Goal: Task Accomplishment & Management: Manage account settings

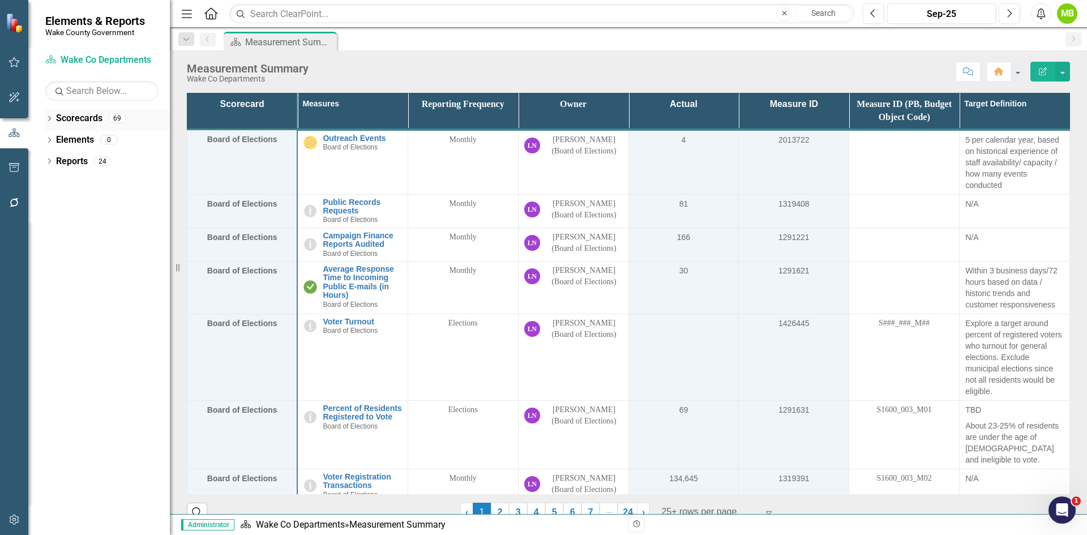
click at [49, 121] on icon at bounding box center [49, 118] width 3 height 5
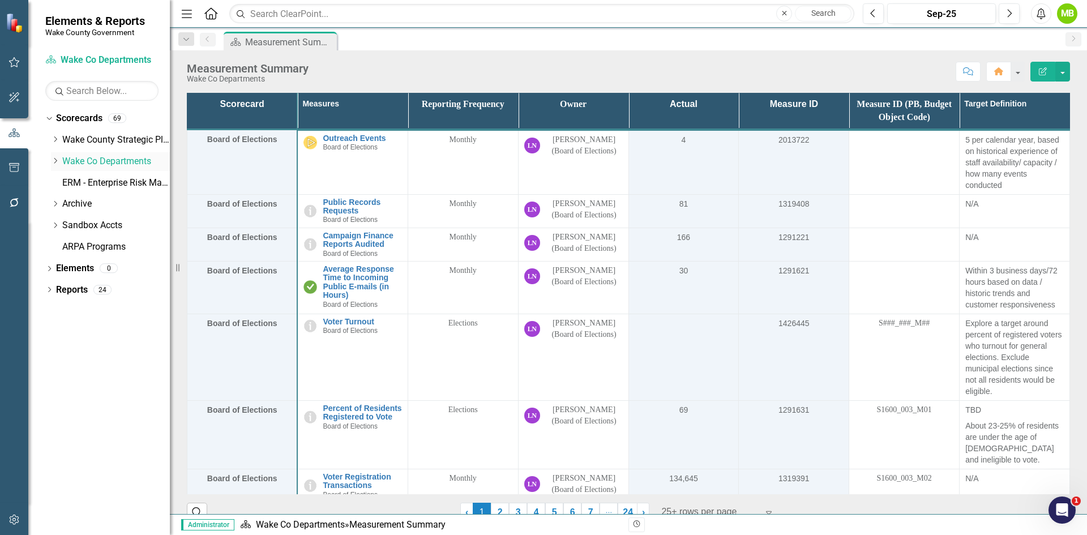
click at [55, 165] on div "Dropdown" at bounding box center [55, 162] width 8 height 10
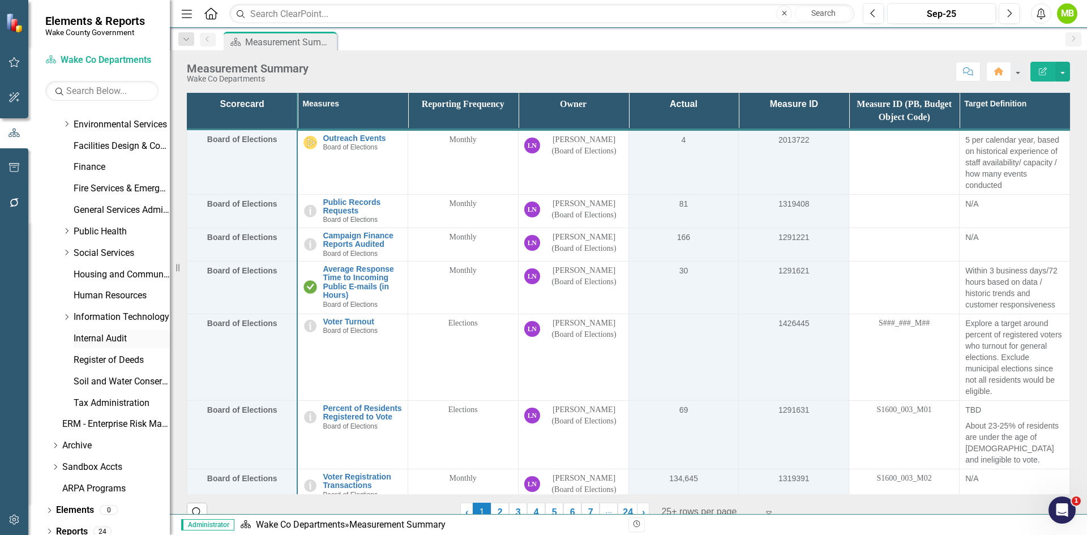
scroll to position [324, 0]
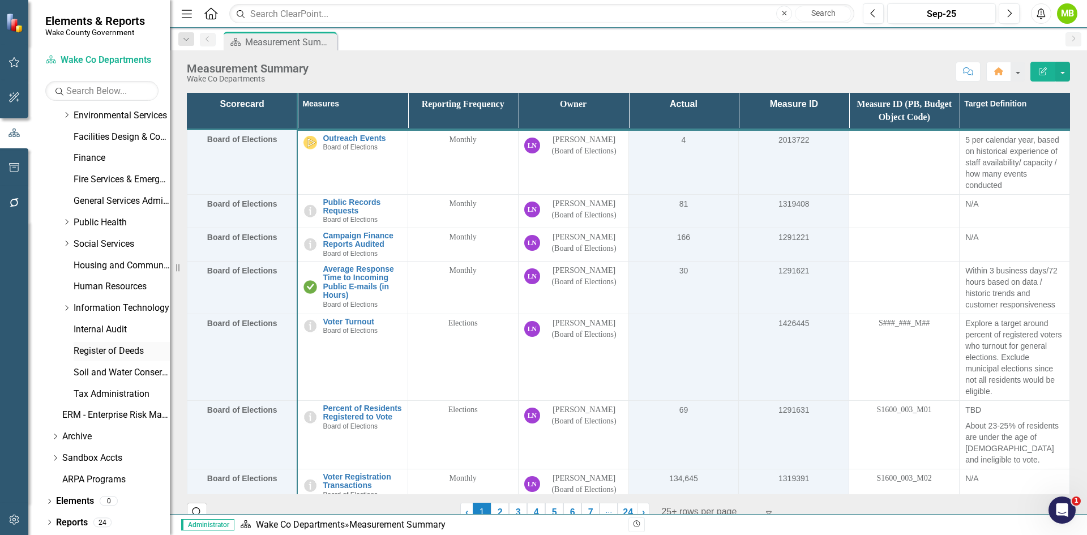
click at [113, 350] on link "Register of Deeds" at bounding box center [122, 351] width 96 height 13
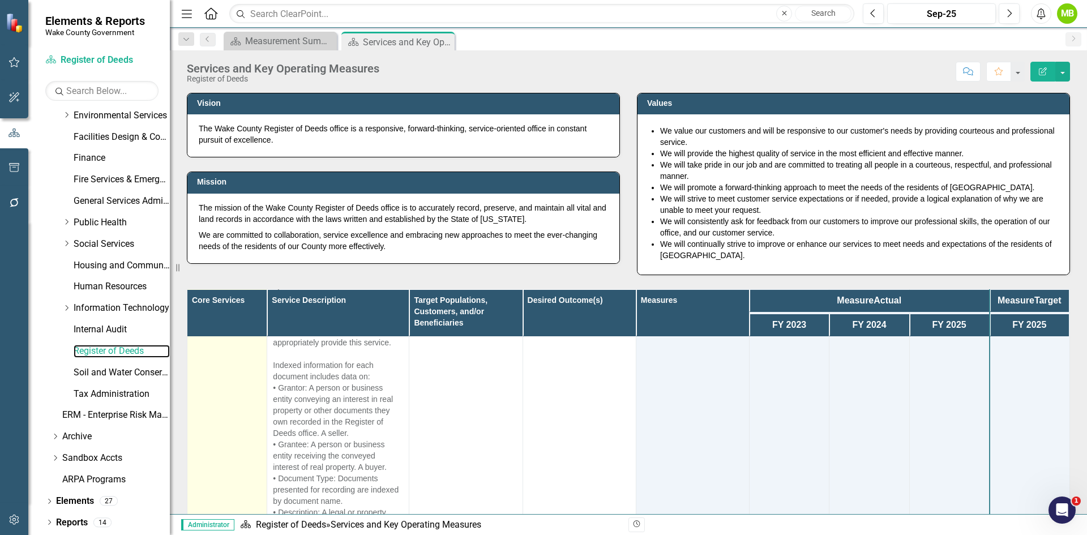
scroll to position [1472, 0]
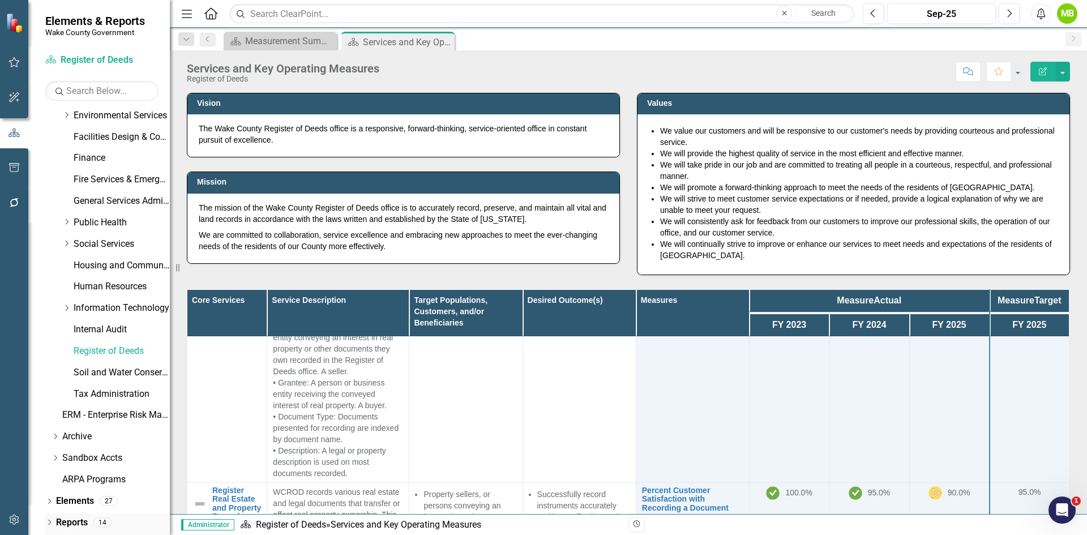
click at [50, 523] on icon "Dropdown" at bounding box center [49, 523] width 8 height 6
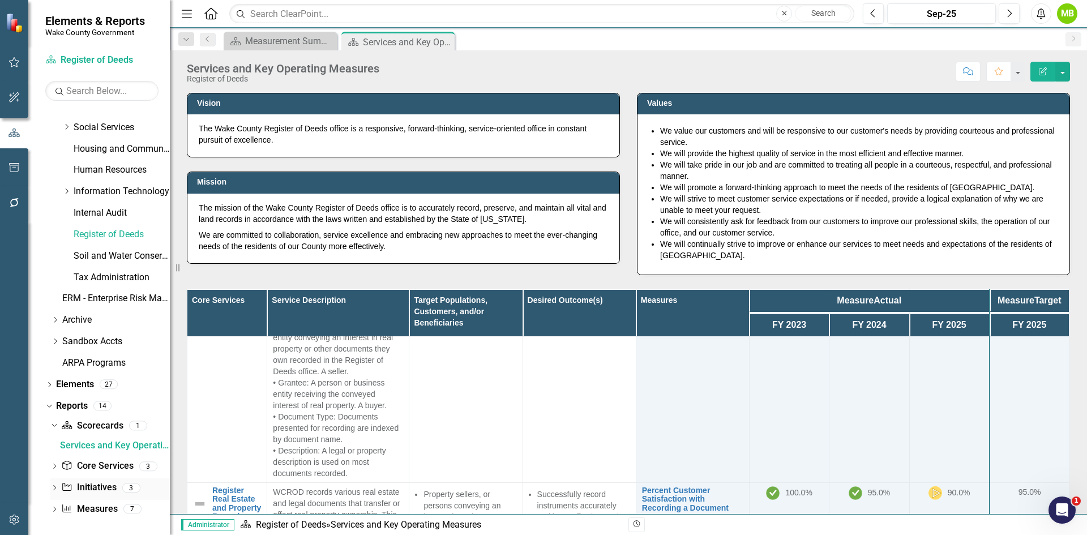
scroll to position [444, 0]
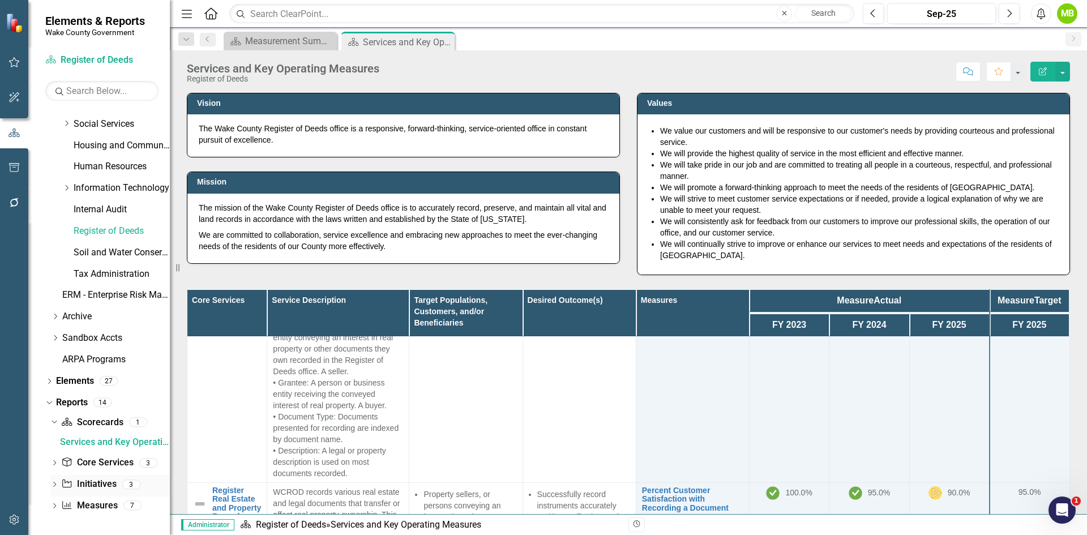
click at [96, 478] on link "Initiative Initiatives" at bounding box center [88, 484] width 55 height 13
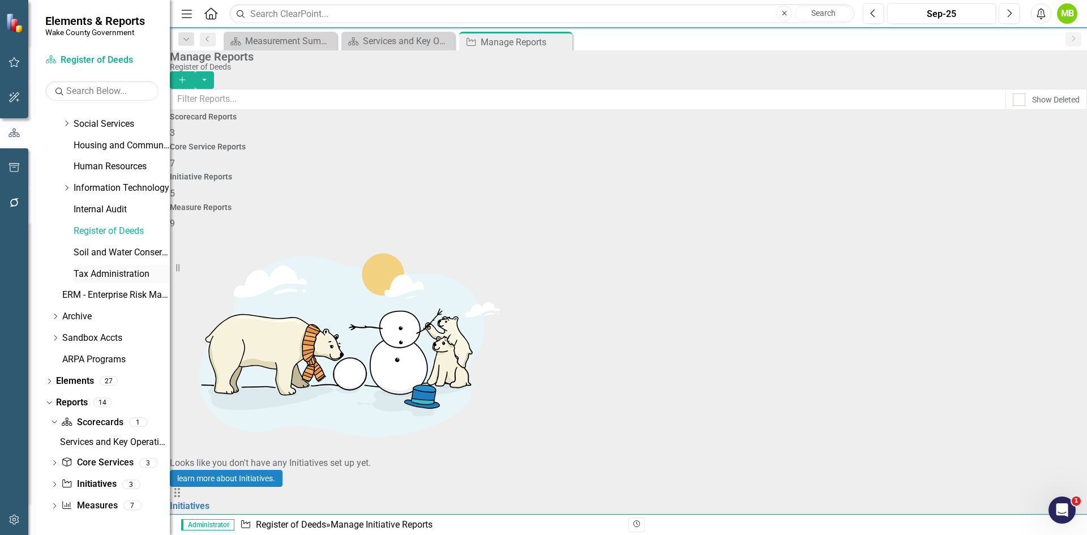
click at [117, 275] on link "Tax Administration" at bounding box center [122, 274] width 96 height 13
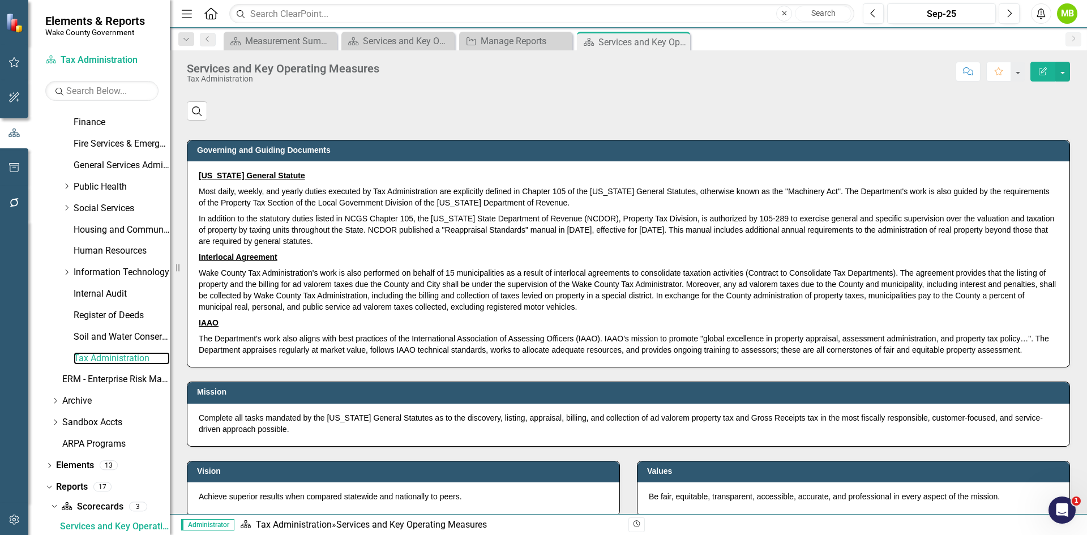
scroll to position [486, 0]
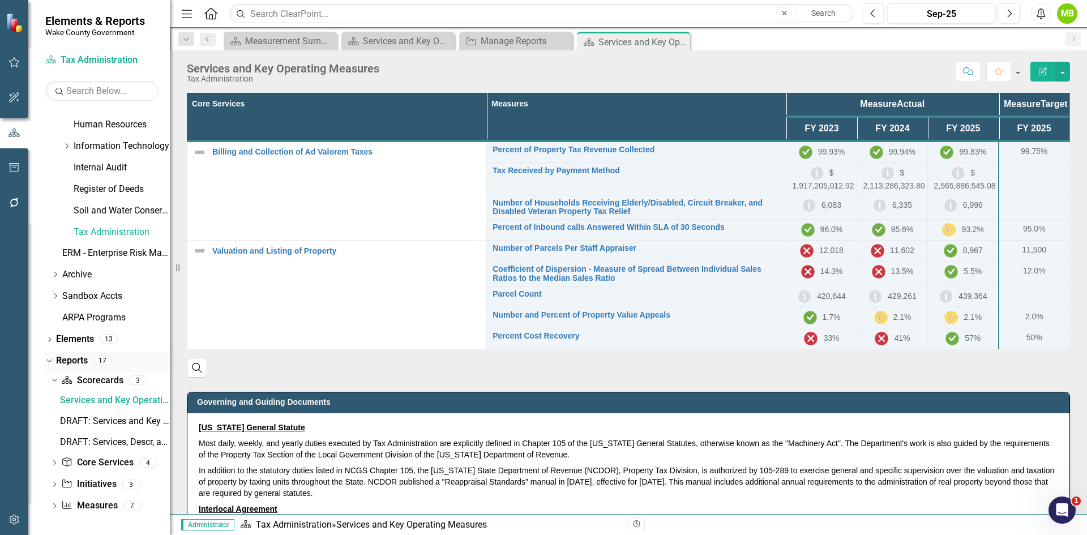
click at [84, 354] on link "Reports" at bounding box center [72, 360] width 32 height 13
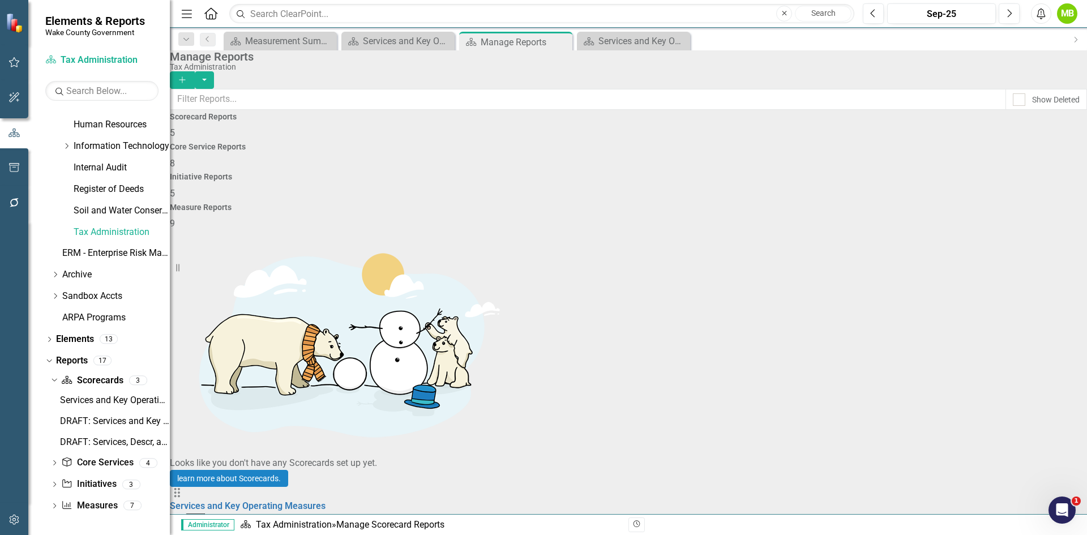
click at [528, 168] on div "Core Service Reports 8" at bounding box center [628, 156] width 917 height 27
click at [226, 500] on link "Core Services" at bounding box center [198, 505] width 57 height 11
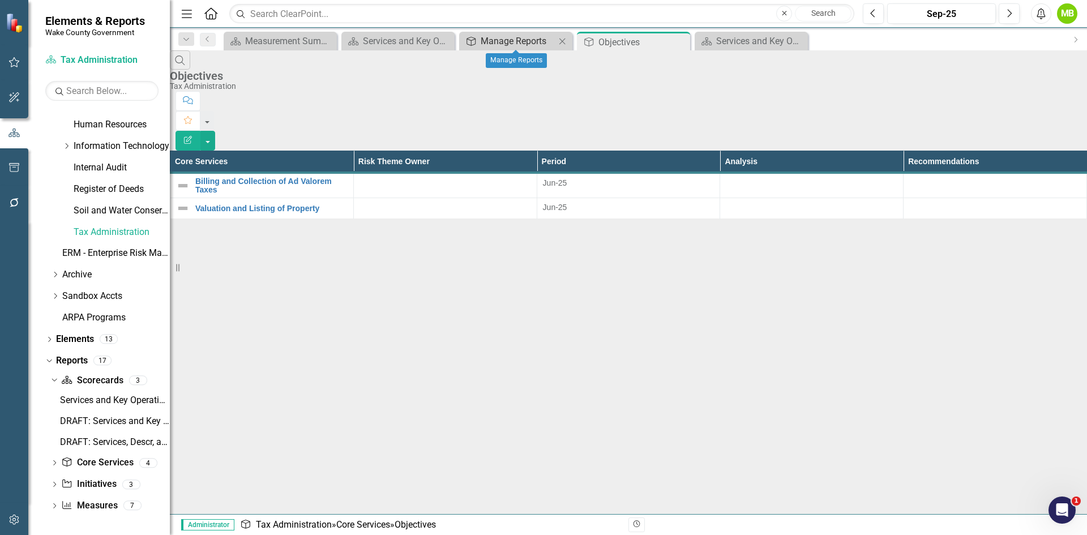
click at [516, 39] on div "Manage Reports" at bounding box center [518, 41] width 75 height 14
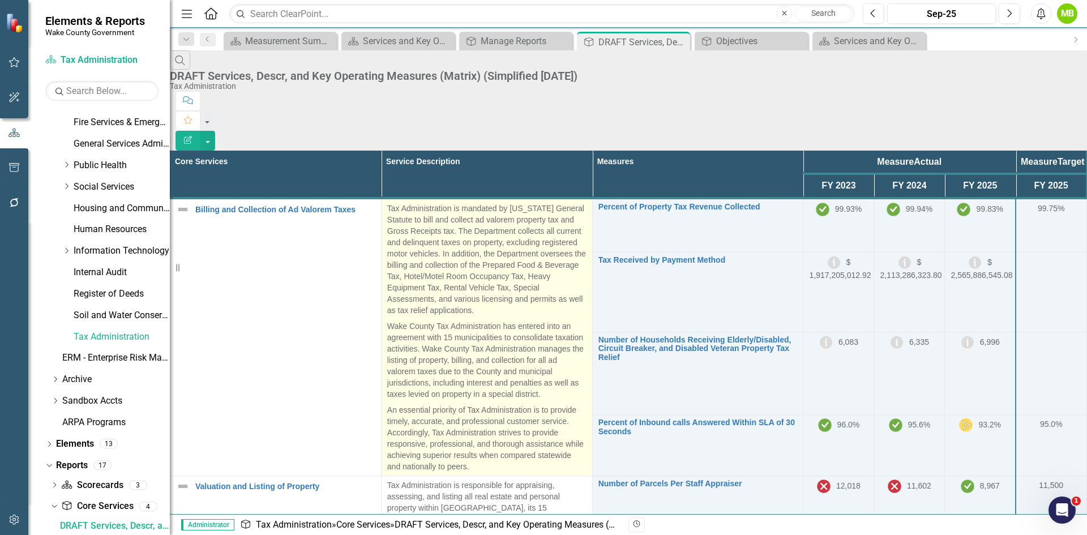
scroll to position [95, 0]
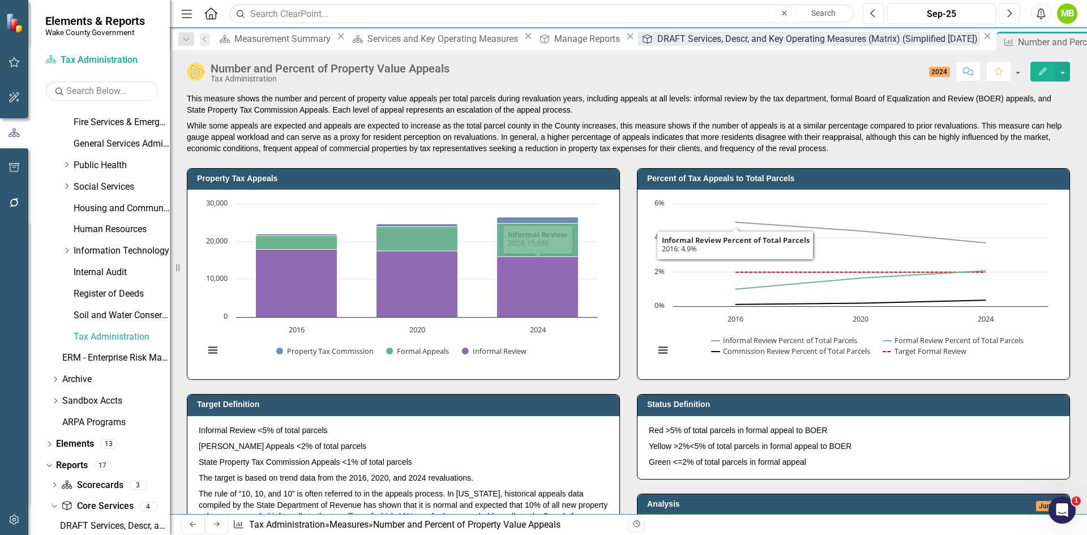
click at [657, 44] on div "DRAFT Services, Descr, and Key Operating Measures (Matrix) (Simplified [DATE])" at bounding box center [818, 39] width 323 height 14
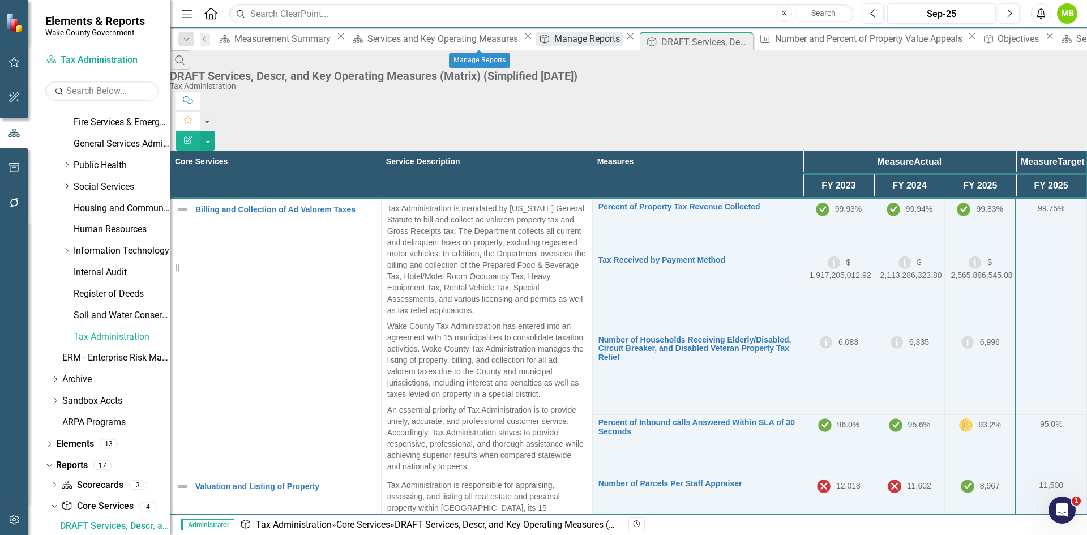
click at [554, 46] on div "Manage Reports" at bounding box center [588, 39] width 69 height 14
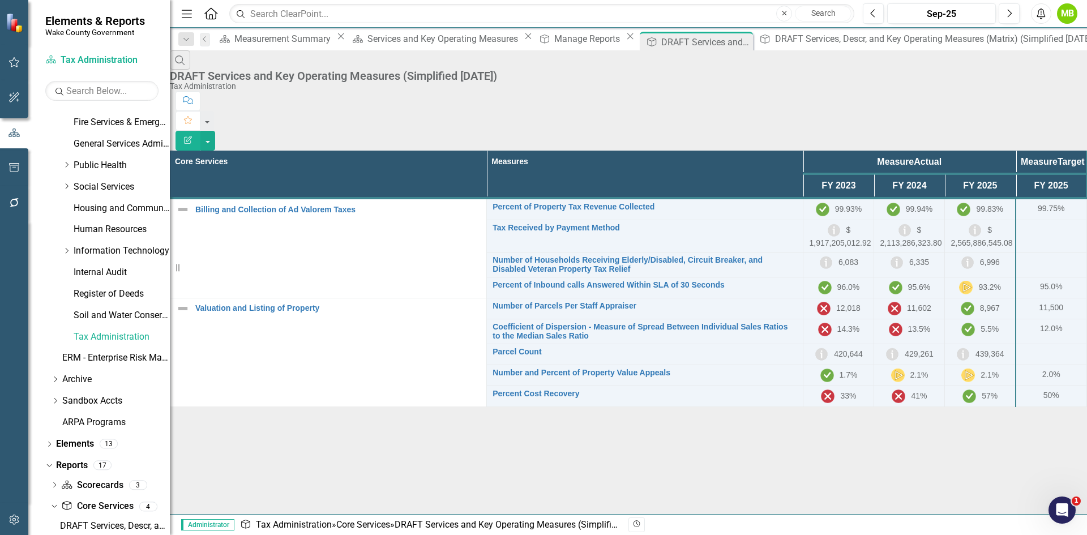
scroll to position [403, 0]
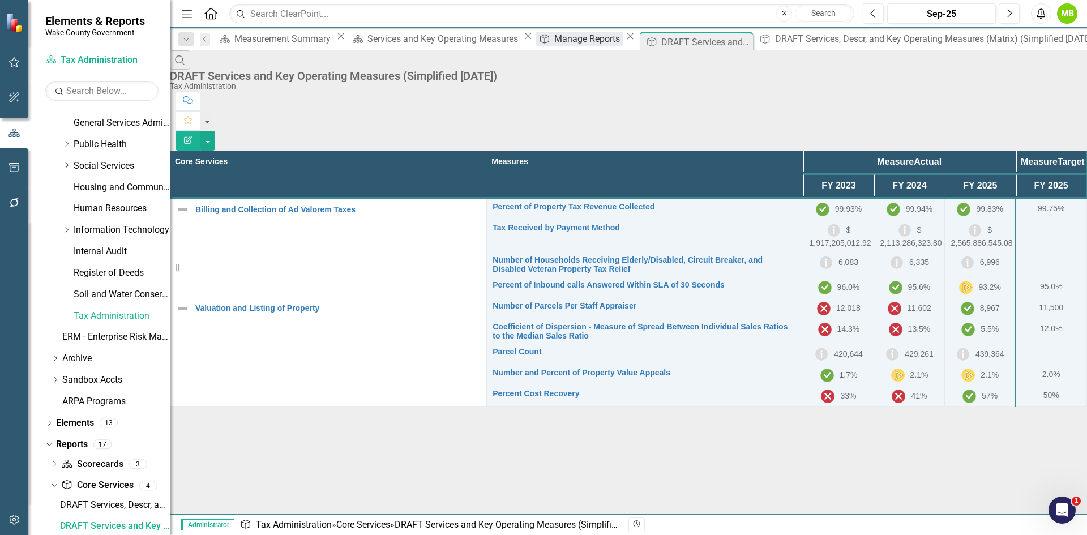
click at [554, 37] on div "Manage Reports" at bounding box center [588, 39] width 69 height 14
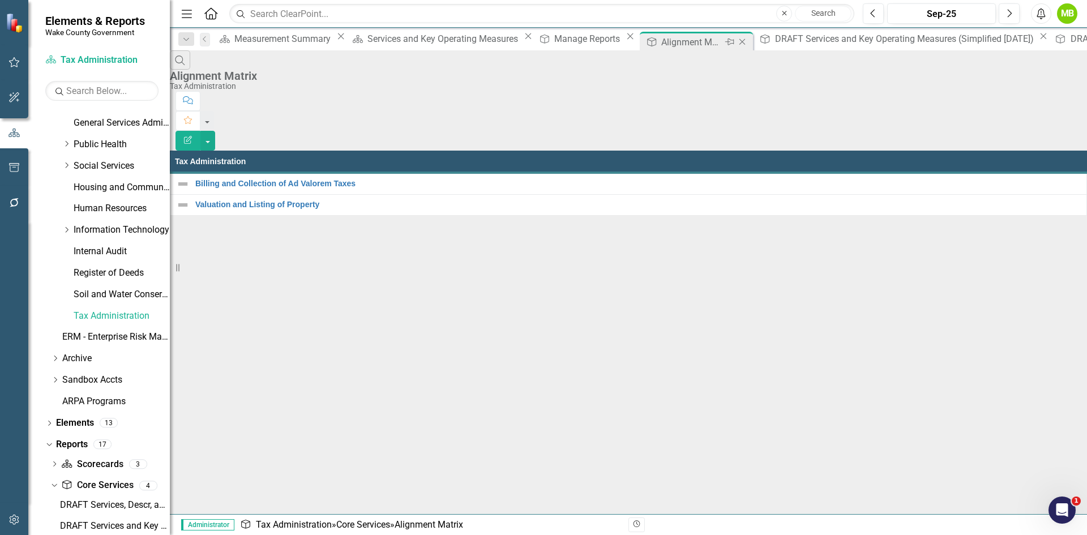
click at [737, 41] on icon "Close" at bounding box center [742, 41] width 11 height 9
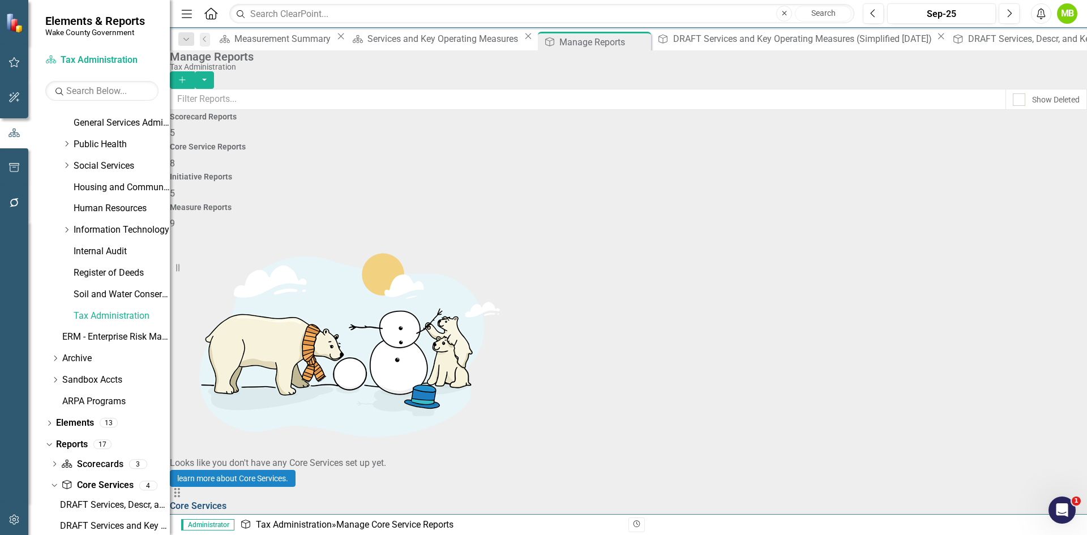
click at [226, 500] on link "Core Services" at bounding box center [198, 505] width 57 height 11
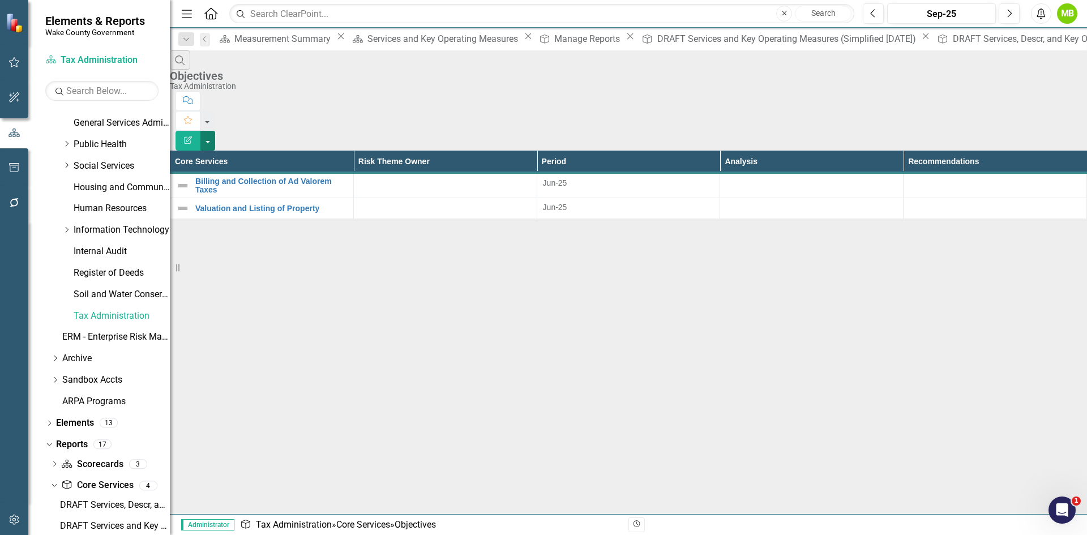
click at [215, 131] on button "button" at bounding box center [207, 141] width 15 height 20
click at [1041, 92] on link "Edit Report Edit Report" at bounding box center [1024, 92] width 89 height 21
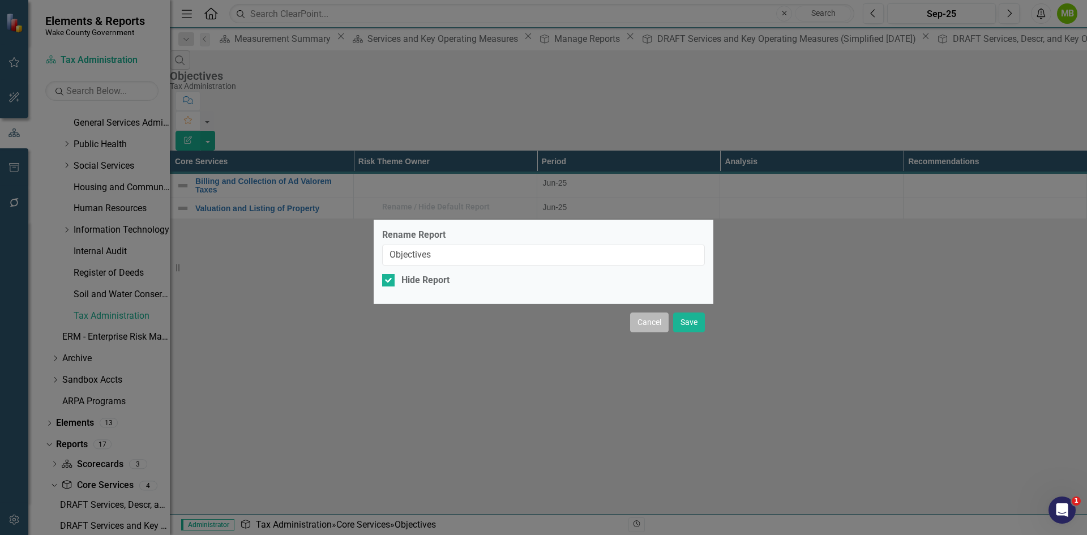
click at [653, 324] on button "Cancel" at bounding box center [649, 323] width 38 height 20
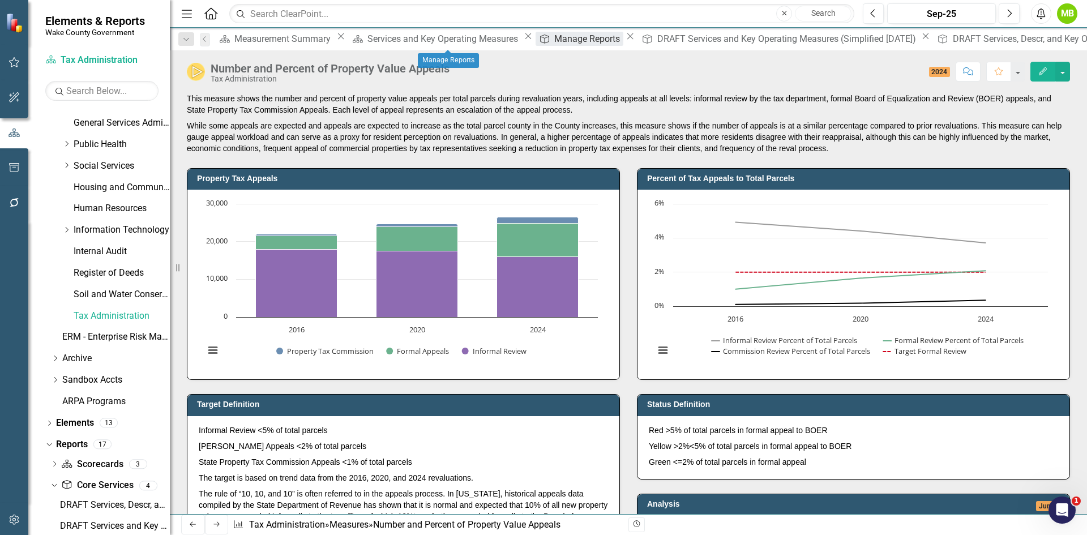
click at [554, 41] on div "Manage Reports" at bounding box center [588, 39] width 69 height 14
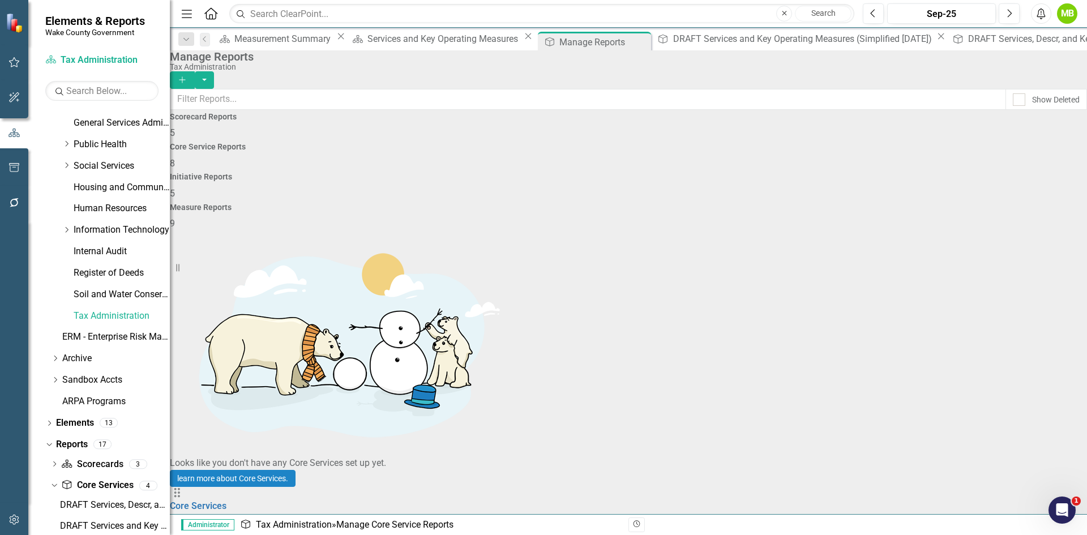
click at [1003, 425] on link "Copy Duplicate Report" at bounding box center [1014, 422] width 93 height 21
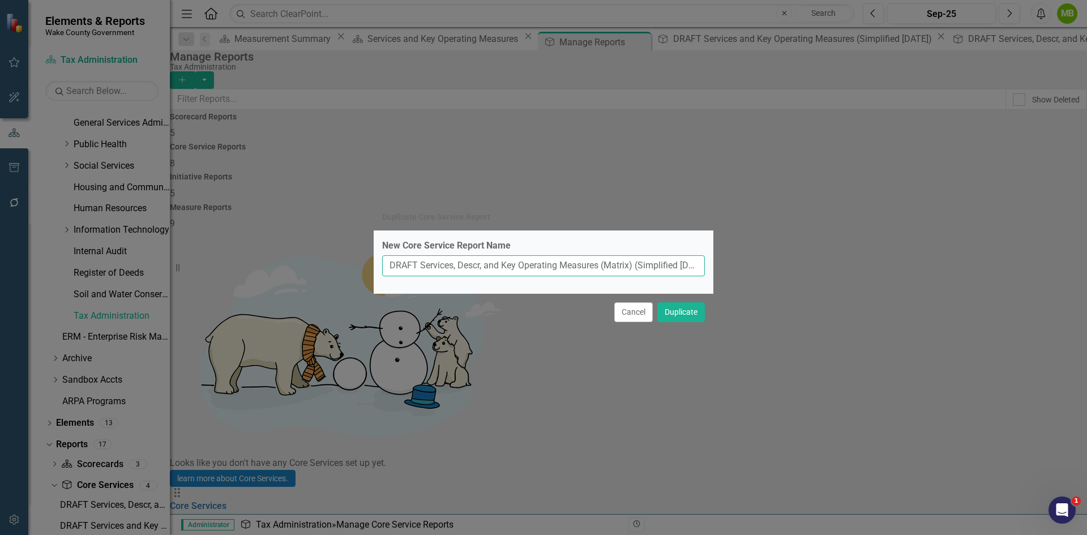
scroll to position [0, 55]
drag, startPoint x: 391, startPoint y: 264, endPoint x: 748, endPoint y: 256, distance: 357.3
click at [748, 256] on div "Duplicate Core Service Report New Core Service Report Name DRAFT Services, Desc…" at bounding box center [543, 267] width 1087 height 535
type input "Core Services - CMO"
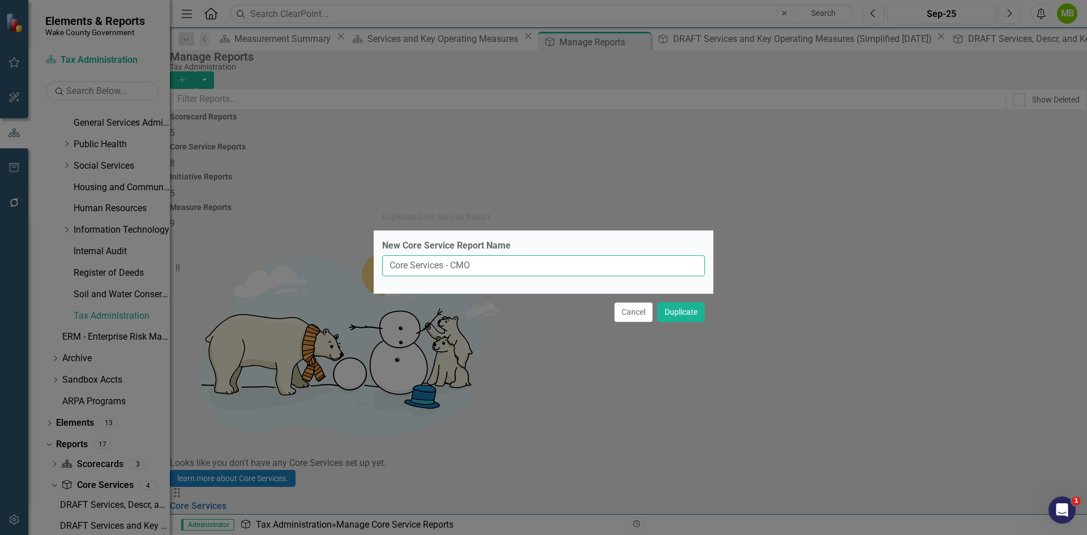
click at [657, 302] on button "Duplicate" at bounding box center [681, 312] width 48 height 20
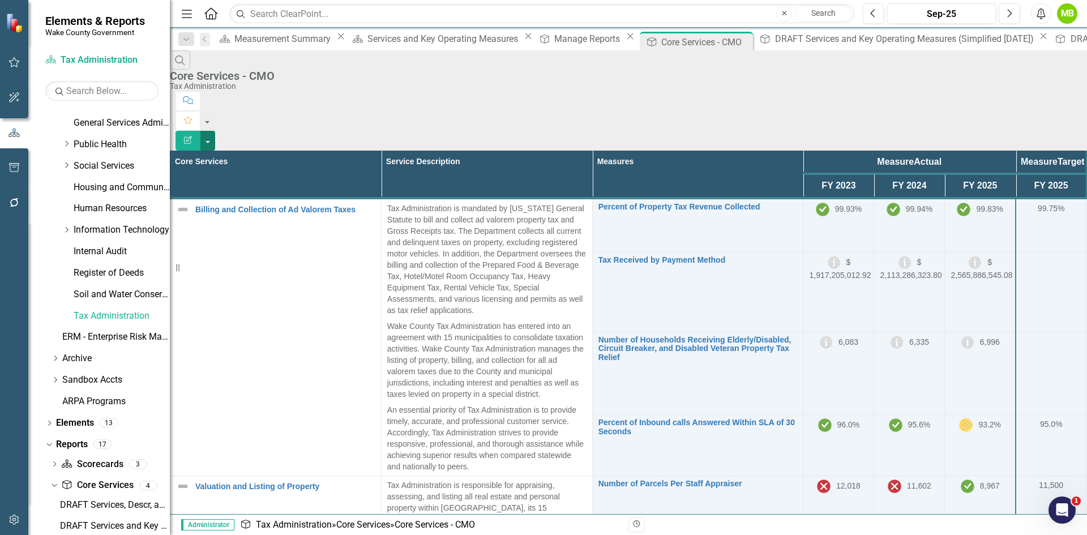
click at [215, 131] on button "button" at bounding box center [207, 141] width 15 height 20
click at [1042, 89] on link "Edit Report Edit Report" at bounding box center [1024, 92] width 89 height 21
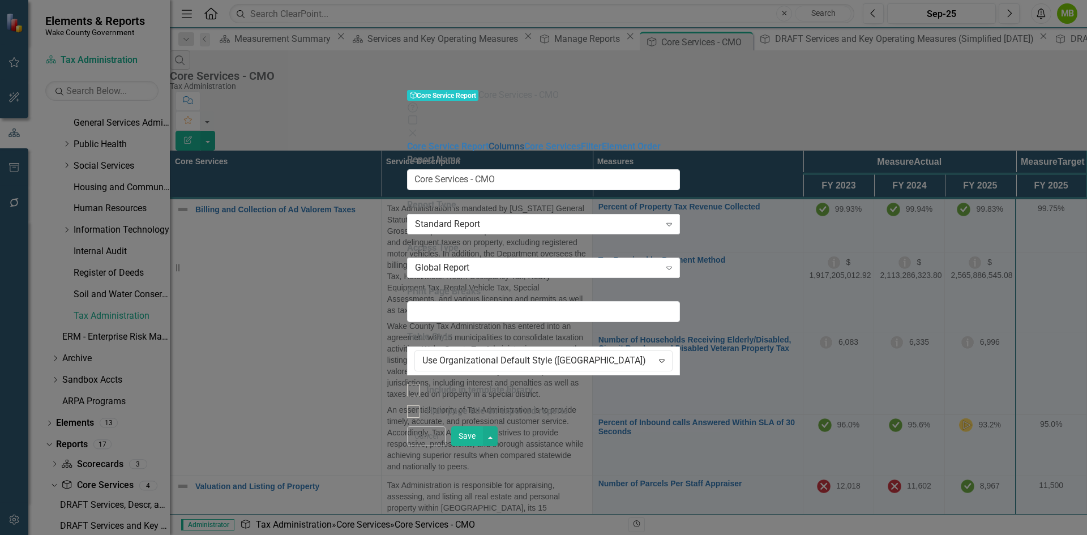
click at [489, 141] on link "Columns" at bounding box center [507, 146] width 36 height 11
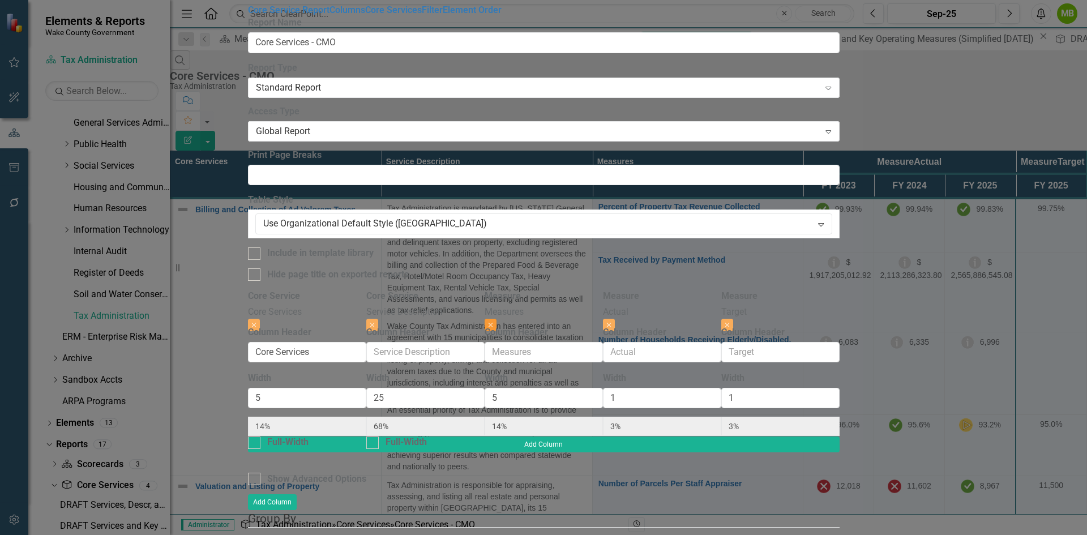
click at [496, 319] on button "Close" at bounding box center [491, 325] width 12 height 12
type input "16%"
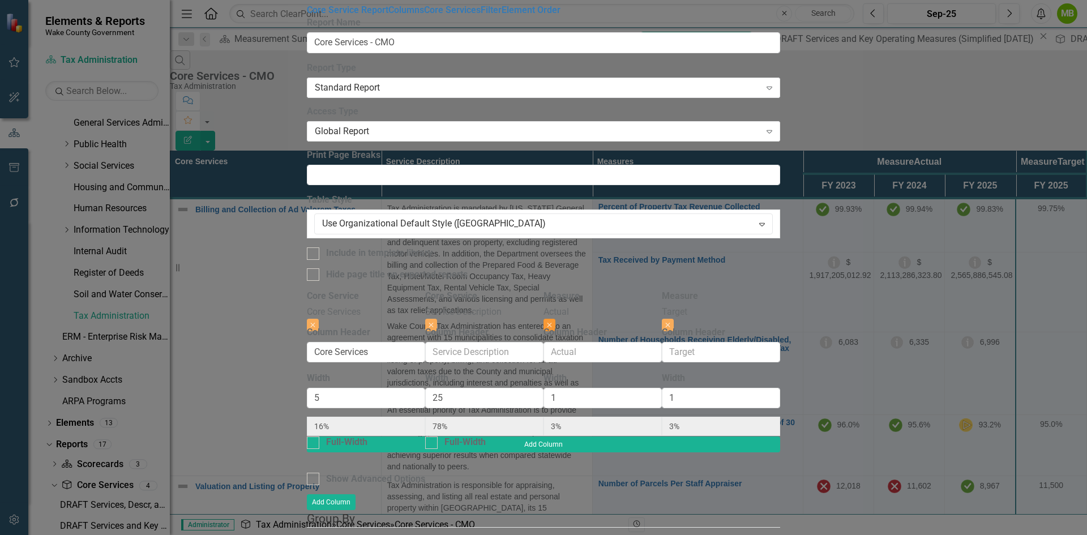
click at [552, 322] on icon "Close" at bounding box center [549, 325] width 5 height 7
type input "81%"
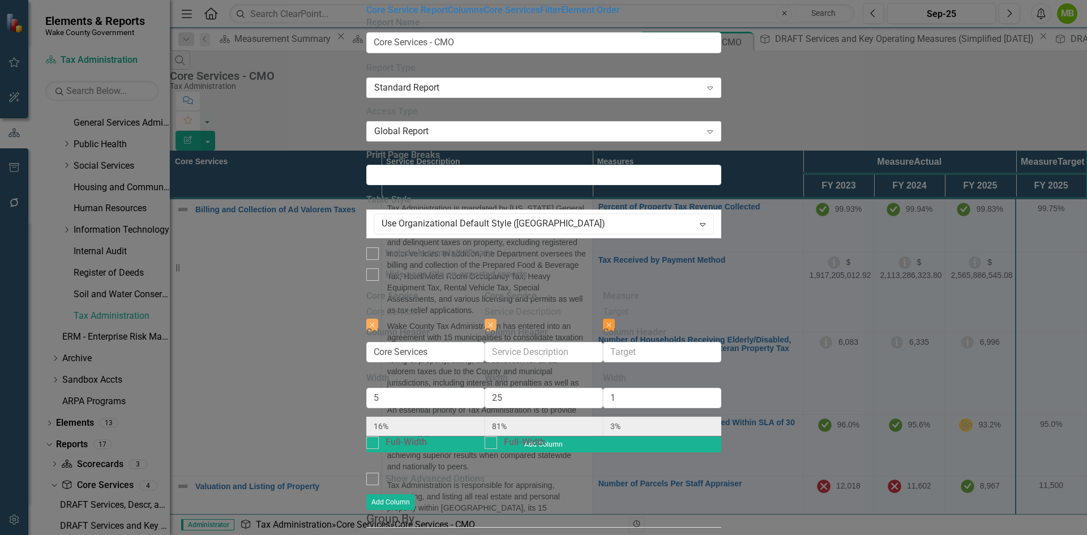
click at [615, 319] on button "Close" at bounding box center [609, 325] width 12 height 12
type input "17%"
type input "83%"
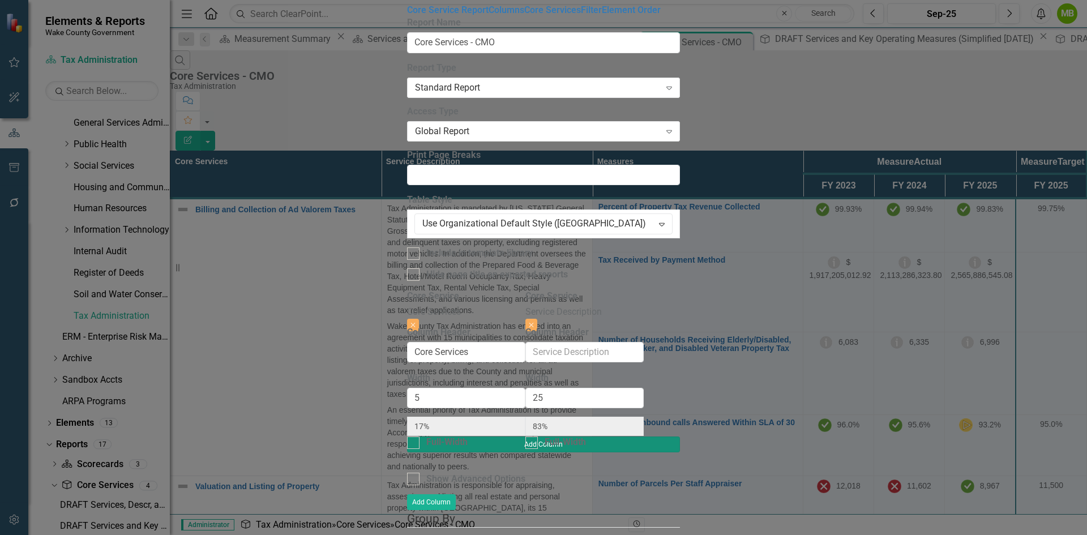
click at [680, 436] on button "Add Column" at bounding box center [543, 444] width 273 height 16
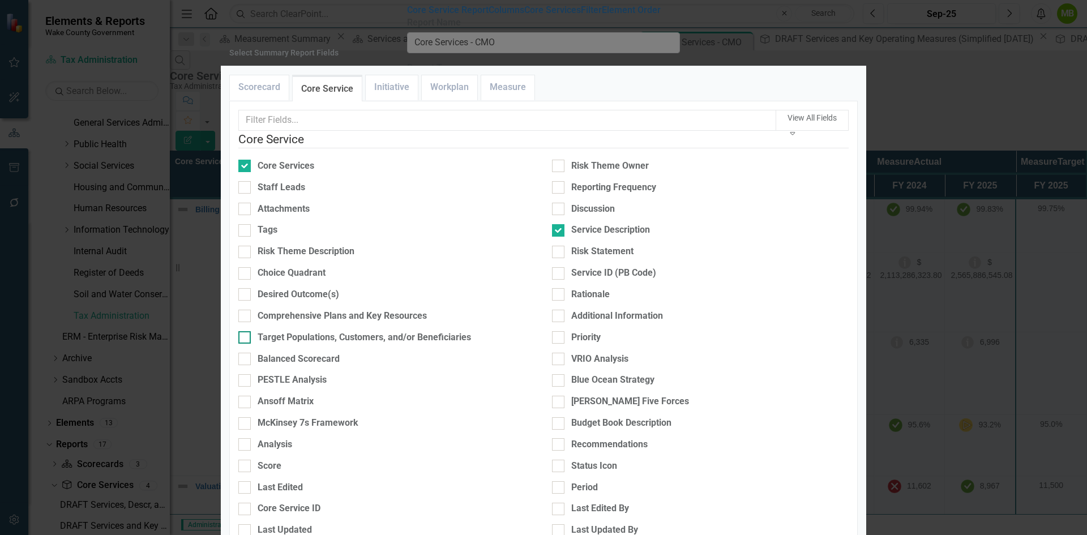
click at [263, 340] on div "Target Populations, Customers, and/or Beneficiaries" at bounding box center [386, 337] width 297 height 13
click at [246, 339] on input "Target Populations, Customers, and/or Beneficiaries" at bounding box center [241, 334] width 7 height 7
checkbox input "true"
click at [309, 288] on div "Desired Outcome(s)" at bounding box center [299, 294] width 82 height 13
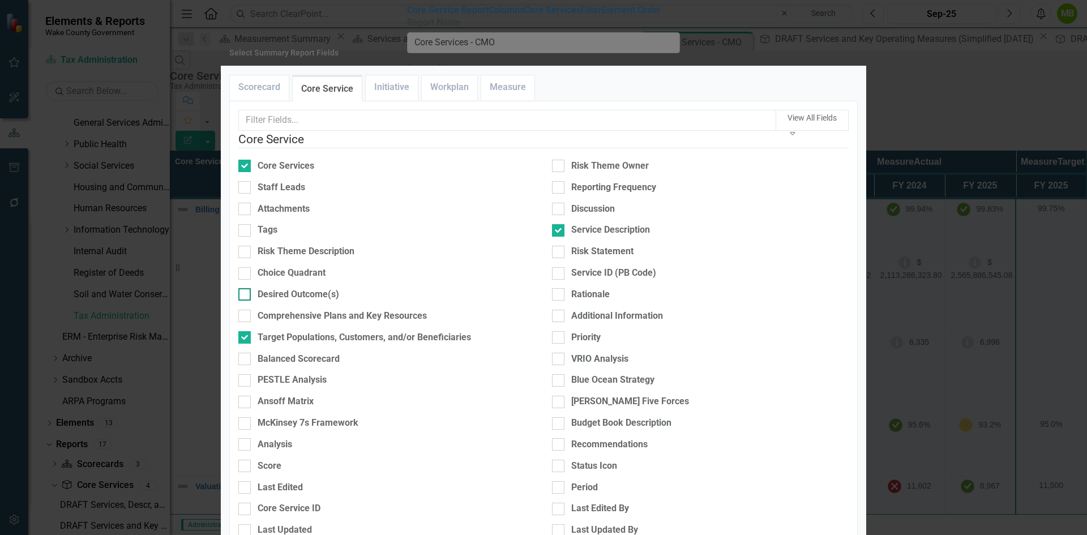
click at [246, 288] on input "Desired Outcome(s)" at bounding box center [241, 291] width 7 height 7
checkbox input "true"
type input "16%"
type input "78%"
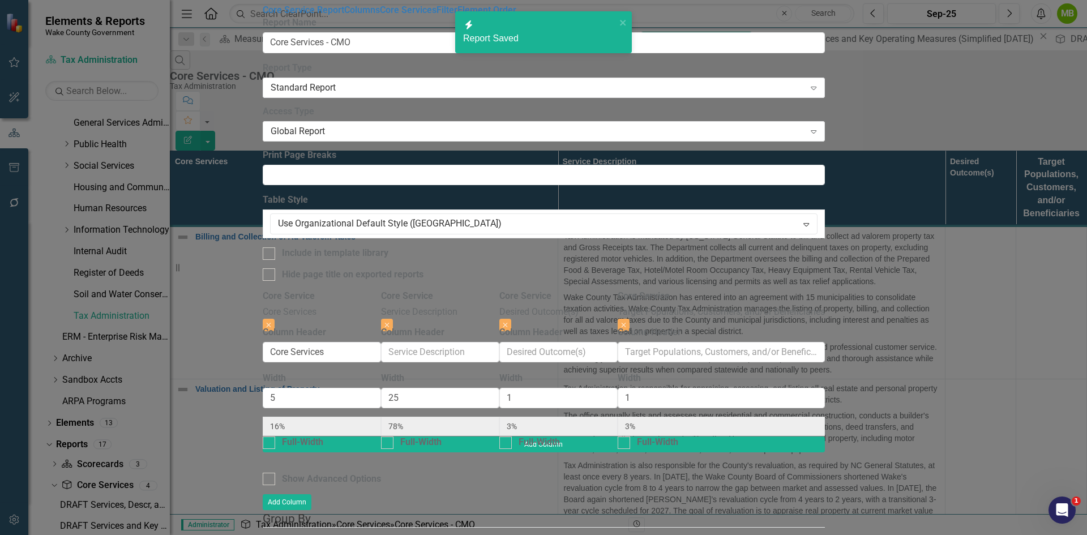
radio input "true"
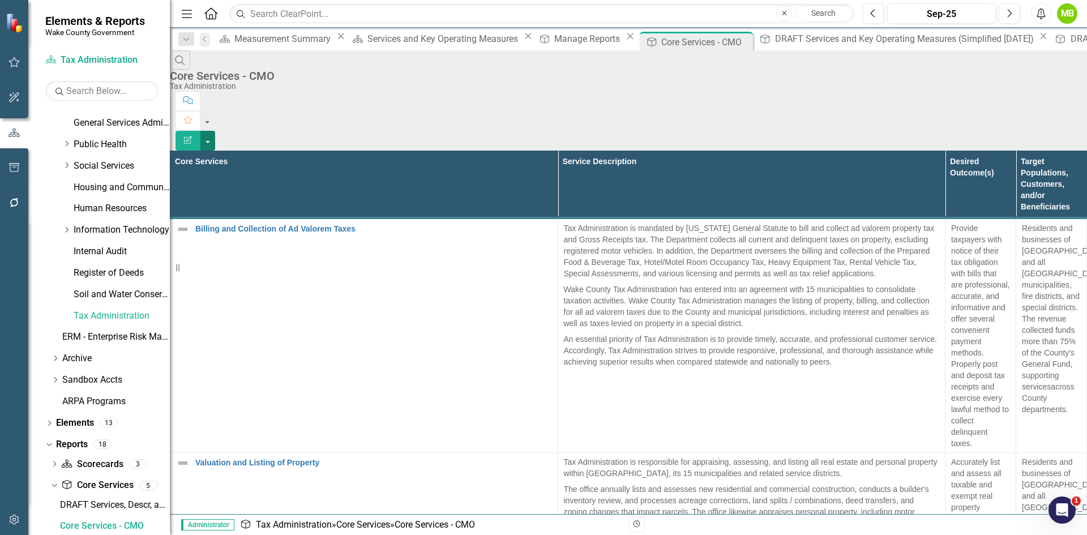
click at [215, 131] on button "button" at bounding box center [207, 141] width 15 height 20
click at [1043, 89] on link "Edit Report Edit Report" at bounding box center [1024, 92] width 89 height 21
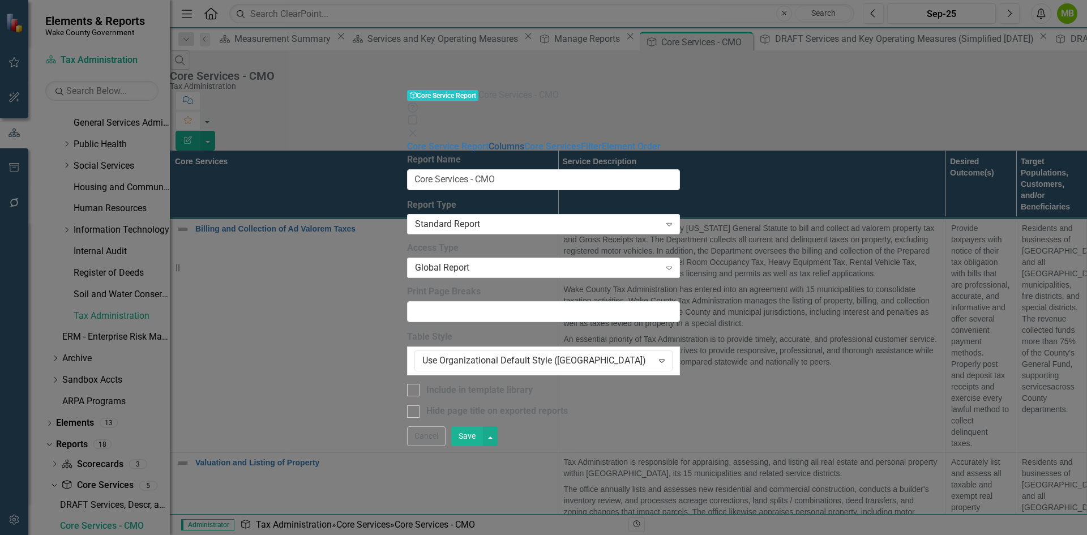
click at [489, 141] on link "Columns" at bounding box center [507, 146] width 36 height 11
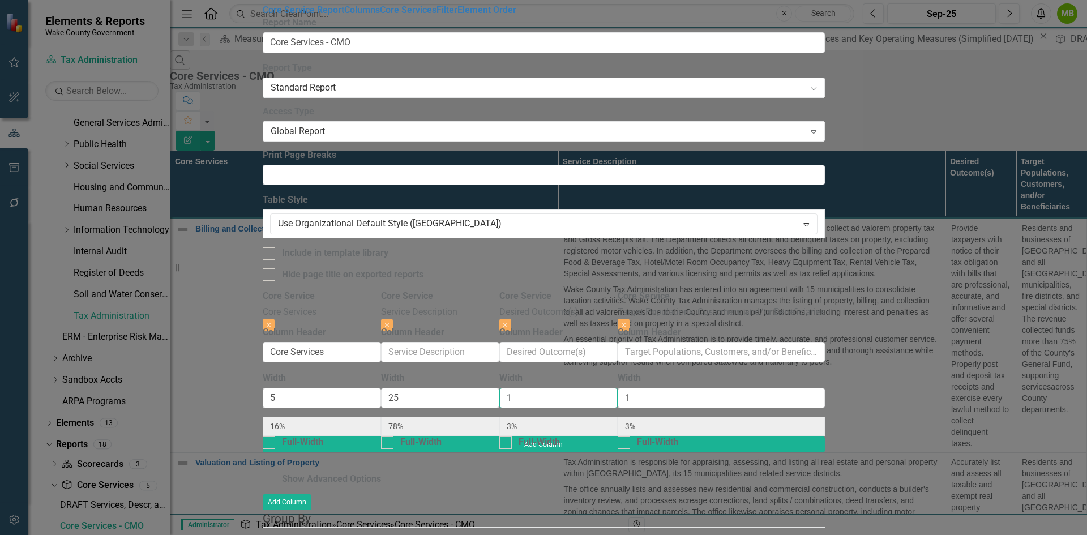
click at [601, 290] on div "Core Service Core Services Close Column Header Core Services Width 5 16% Full-W…" at bounding box center [544, 363] width 562 height 147
type input "5"
type input "14%"
type input "69%"
type input "14%"
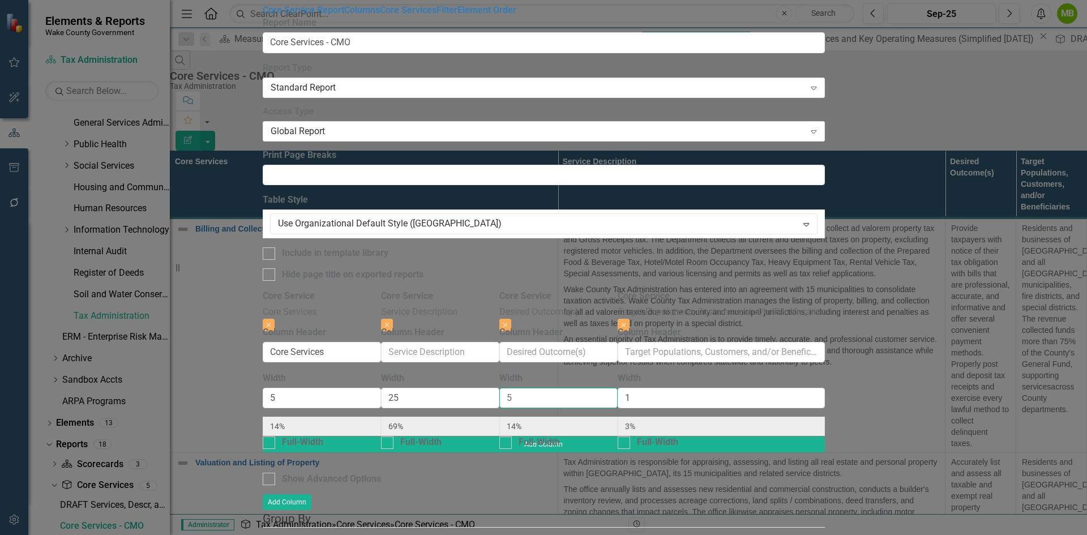
type input "5"
click at [746, 290] on div "Core Service Core Services Close Column Header Core Services Width 5 14% Full-W…" at bounding box center [544, 363] width 562 height 147
type input "5"
type input "13%"
type input "63%"
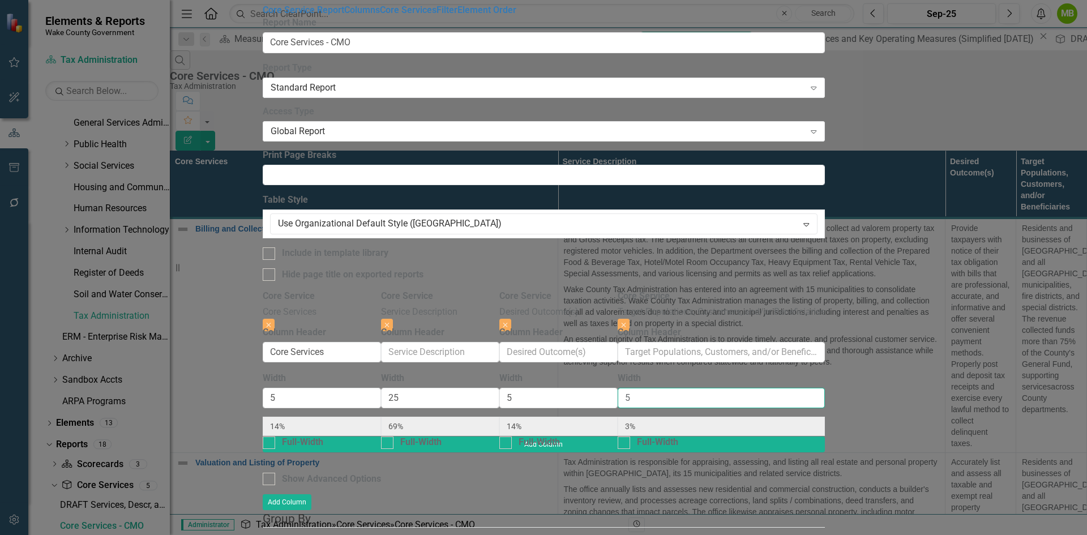
type input "13%"
type input "5"
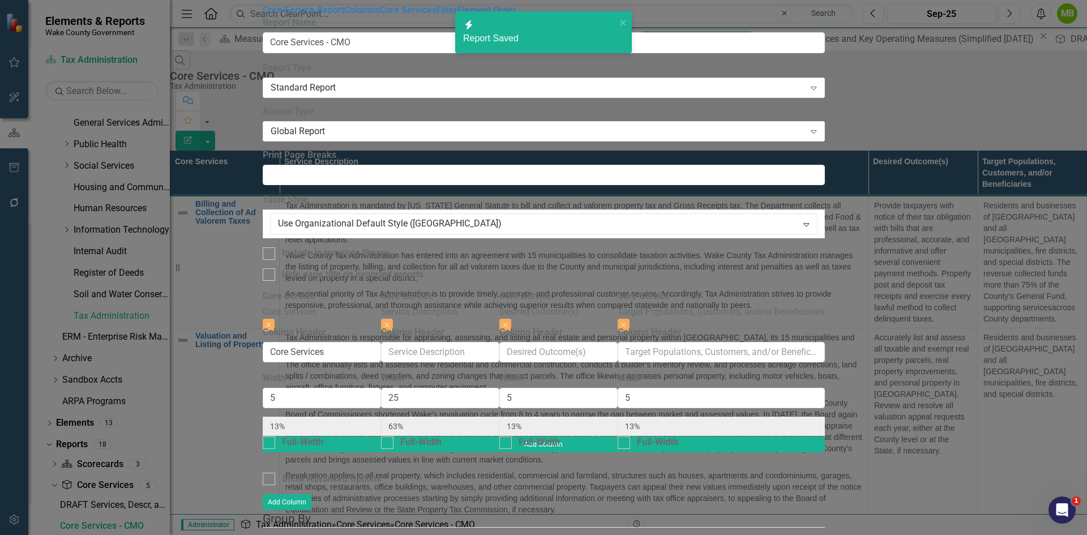
radio input "true"
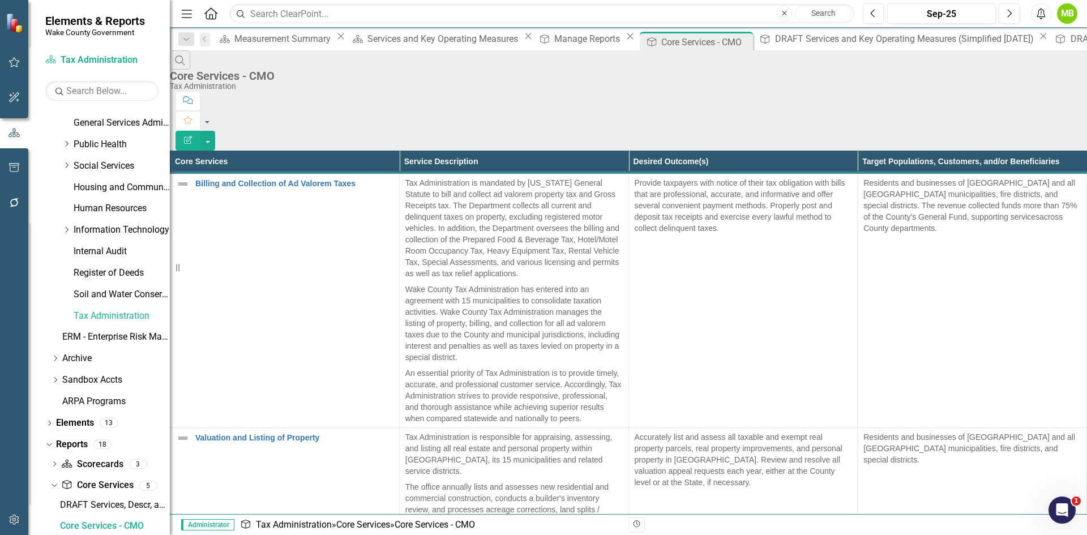
click at [834, 486] on div "Search Core Services - CMO Tax Administration Comment Favorite Edit Report Core…" at bounding box center [628, 458] width 917 height 817
click at [755, 46] on div "Core Service DRAFT Services and Key Operating Measures (Simplified [DATE]) Close" at bounding box center [902, 39] width 295 height 14
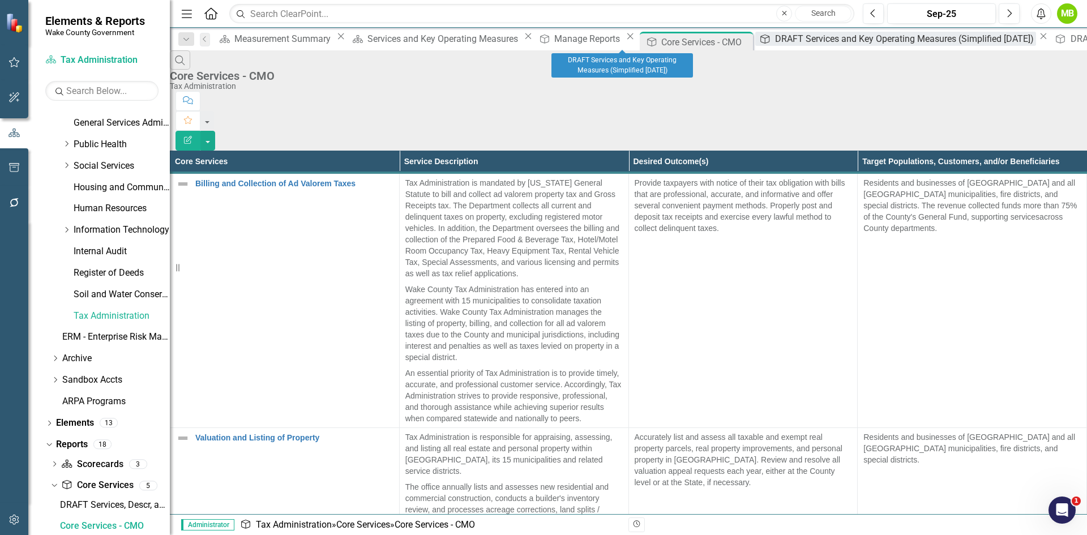
click at [775, 40] on div "DRAFT Services and Key Operating Measures (Simplified [DATE])" at bounding box center [905, 39] width 261 height 14
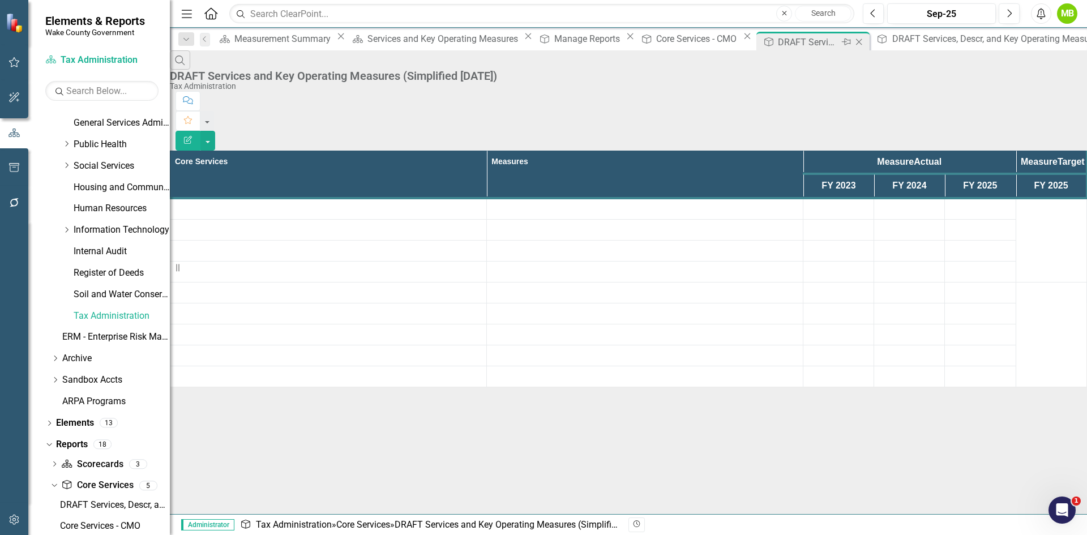
scroll to position [423, 0]
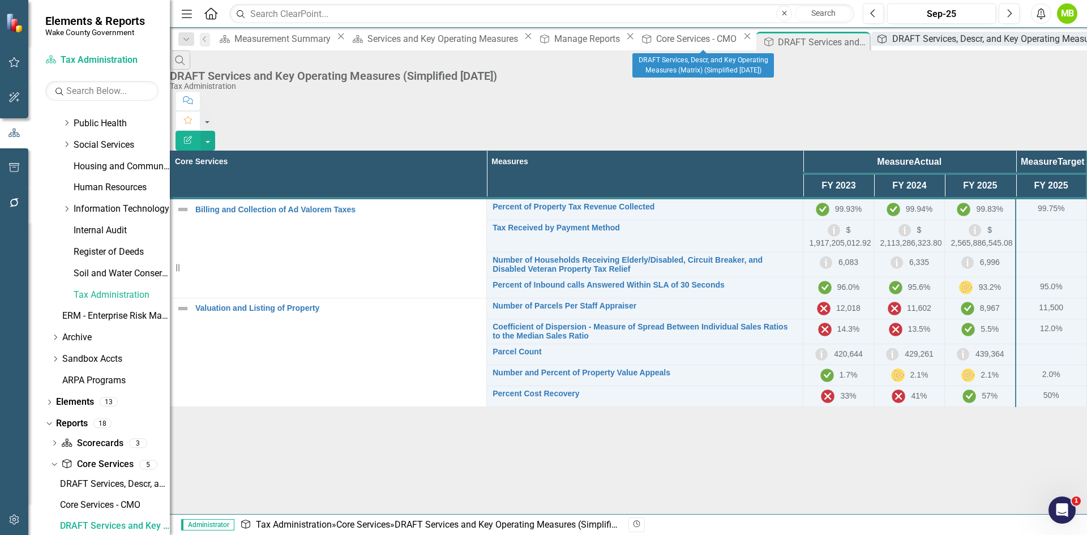
click at [892, 41] on div "DRAFT Services, Descr, and Key Operating Measures (Matrix) (Simplified [DATE])" at bounding box center [1053, 39] width 323 height 14
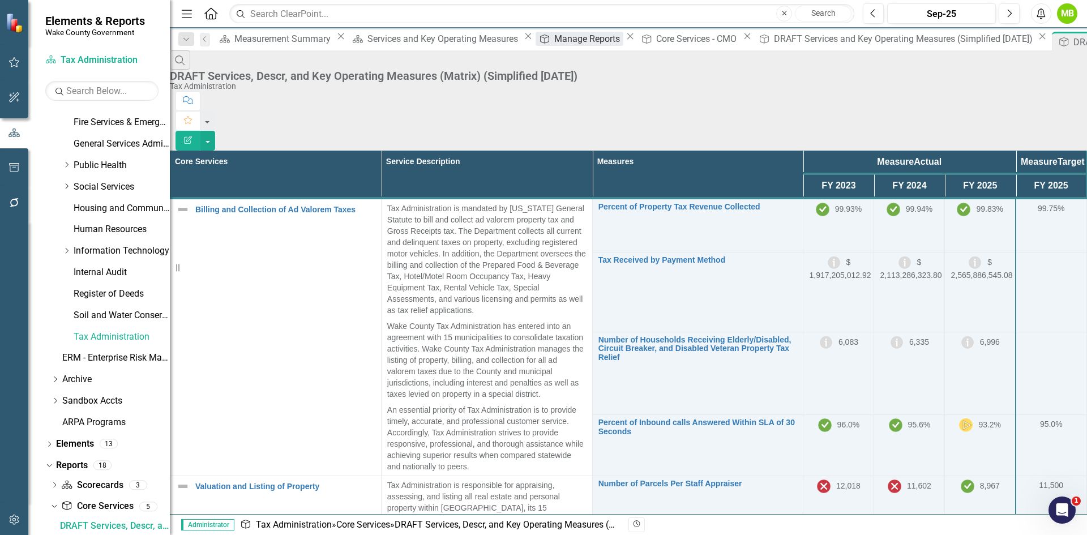
click at [554, 36] on div "Manage Reports" at bounding box center [588, 39] width 69 height 14
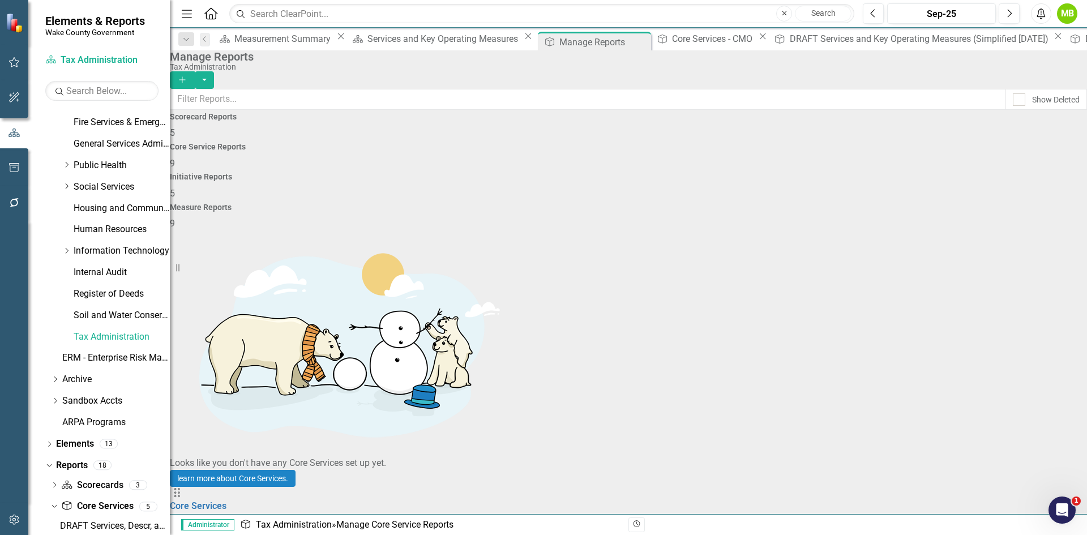
click at [917, 203] on div "Measure Reports 9" at bounding box center [628, 216] width 917 height 27
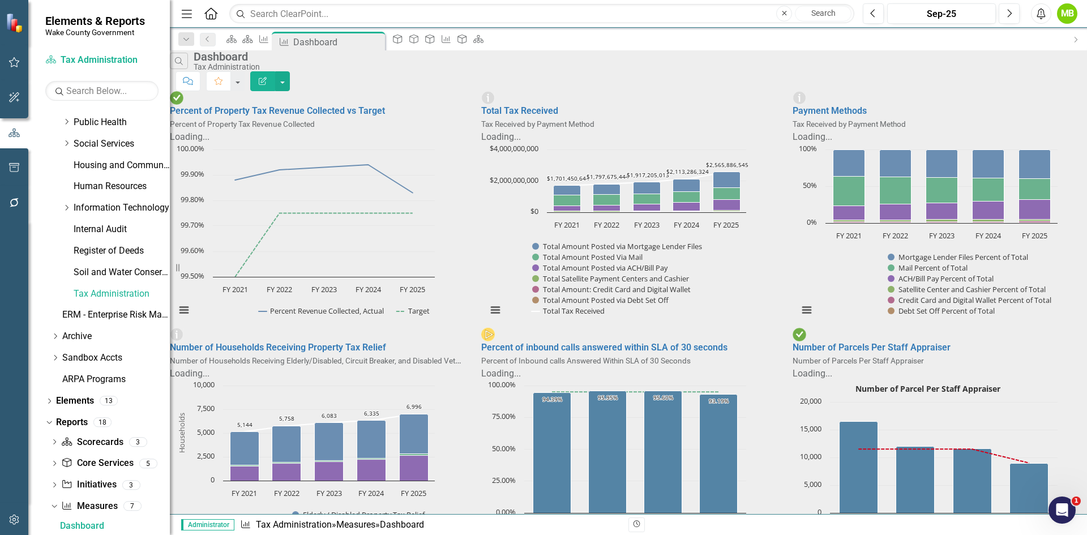
scroll to position [577, 0]
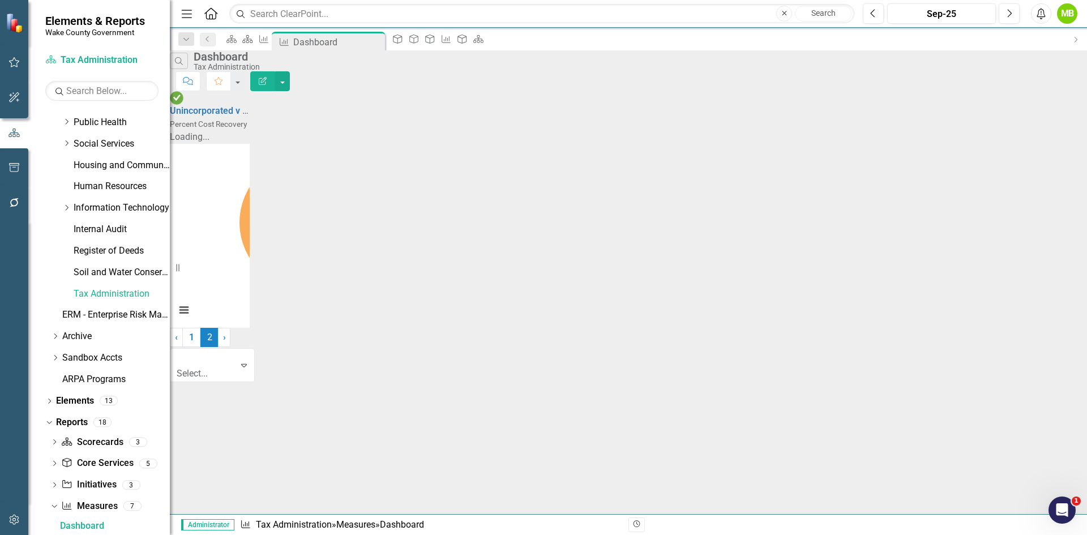
click at [200, 347] on link "1" at bounding box center [191, 337] width 18 height 19
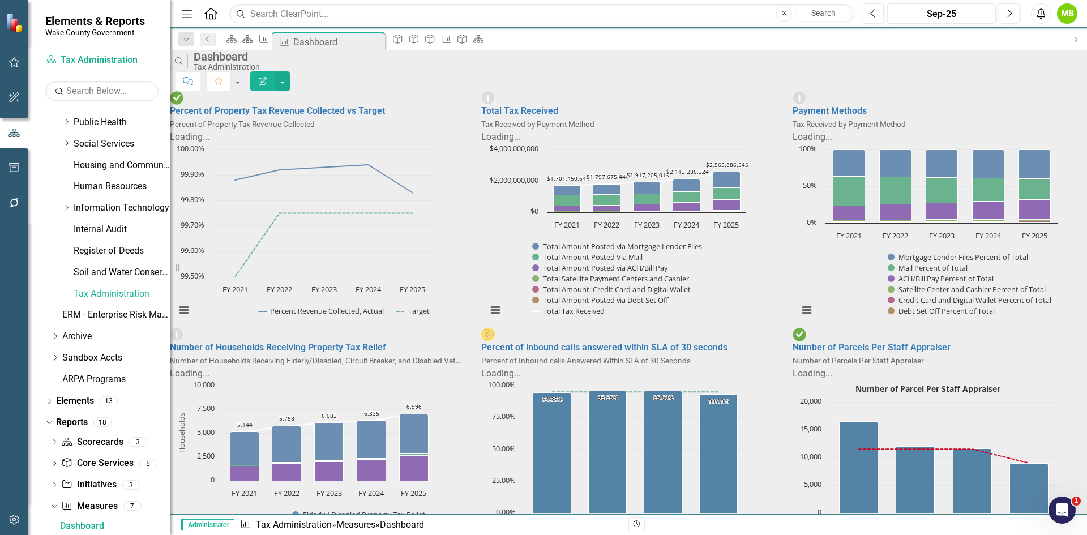
scroll to position [340, 0]
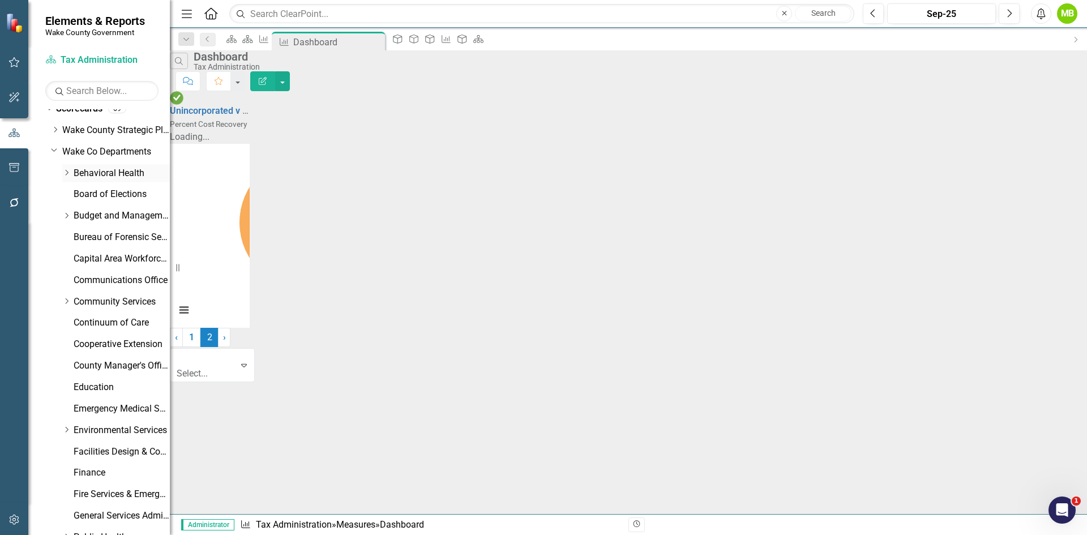
scroll to position [0, 0]
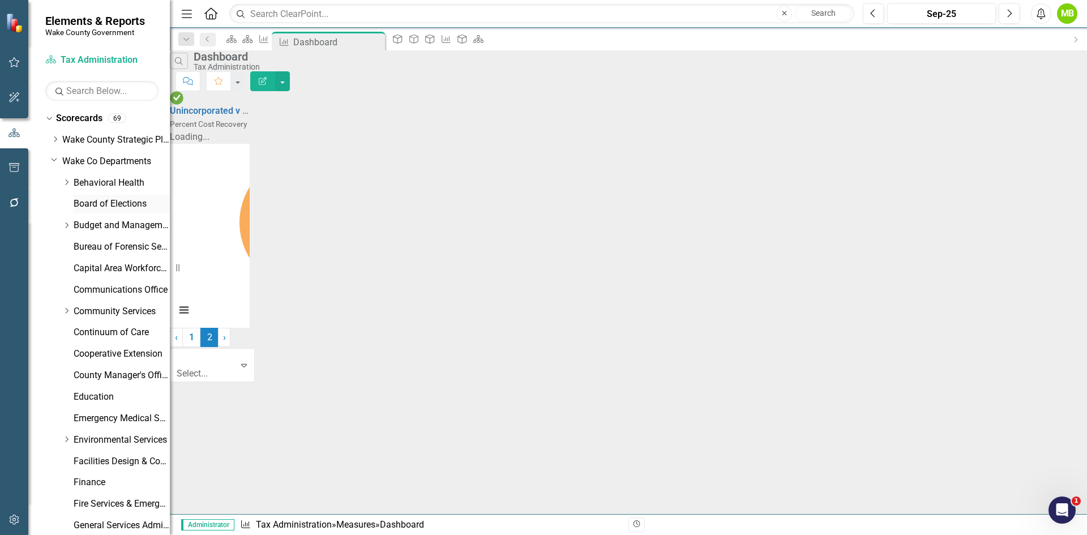
click at [94, 201] on link "Board of Elections" at bounding box center [122, 204] width 96 height 13
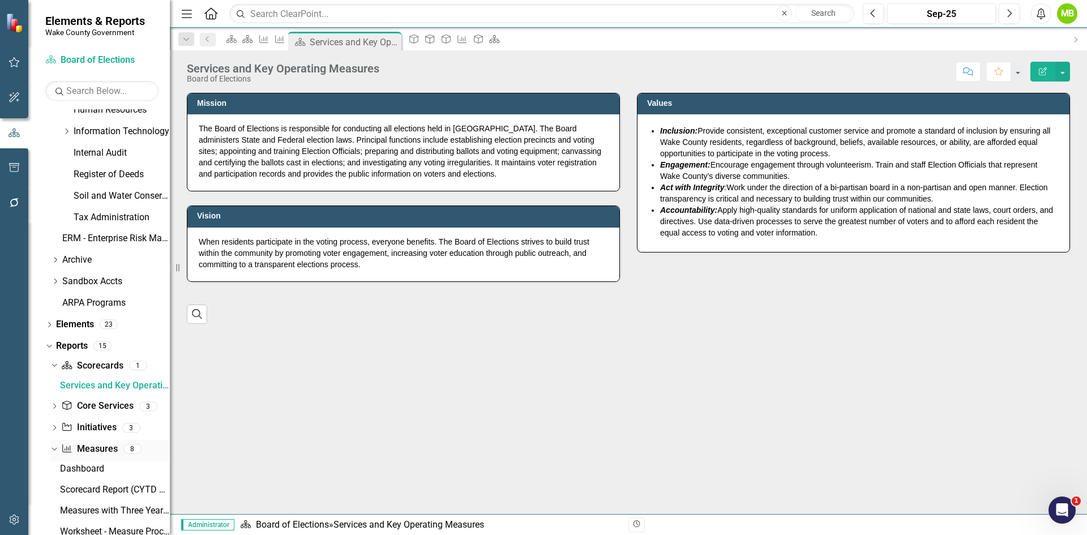
scroll to position [587, 0]
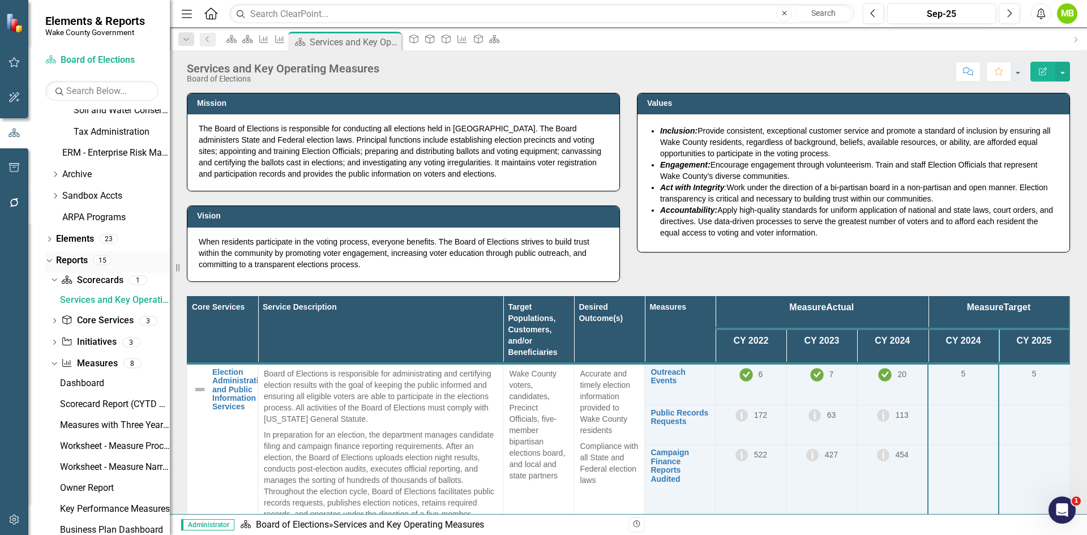
click at [60, 259] on link "Reports" at bounding box center [72, 260] width 32 height 13
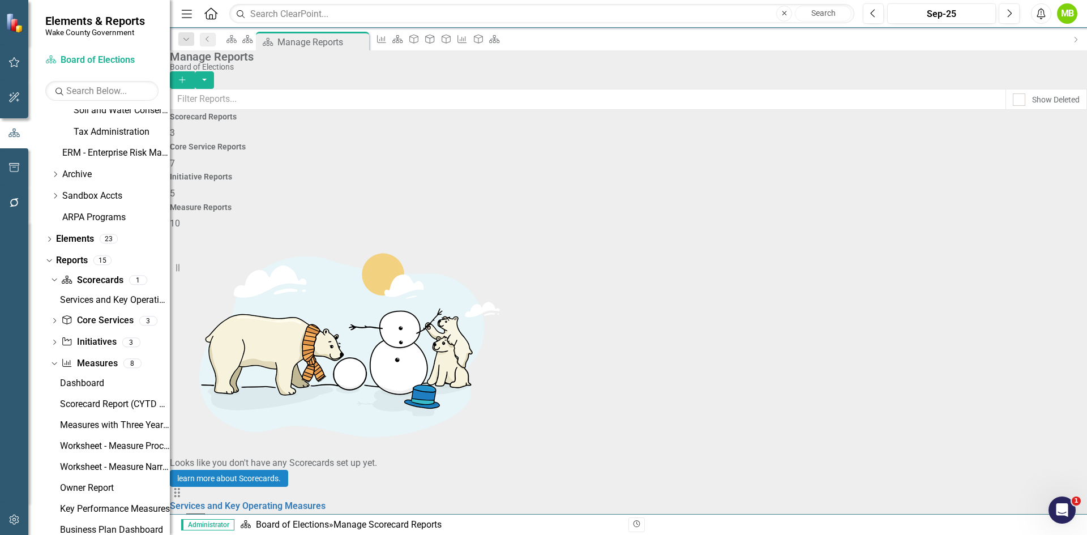
click at [550, 170] on div "Core Service Reports 7" at bounding box center [628, 156] width 917 height 27
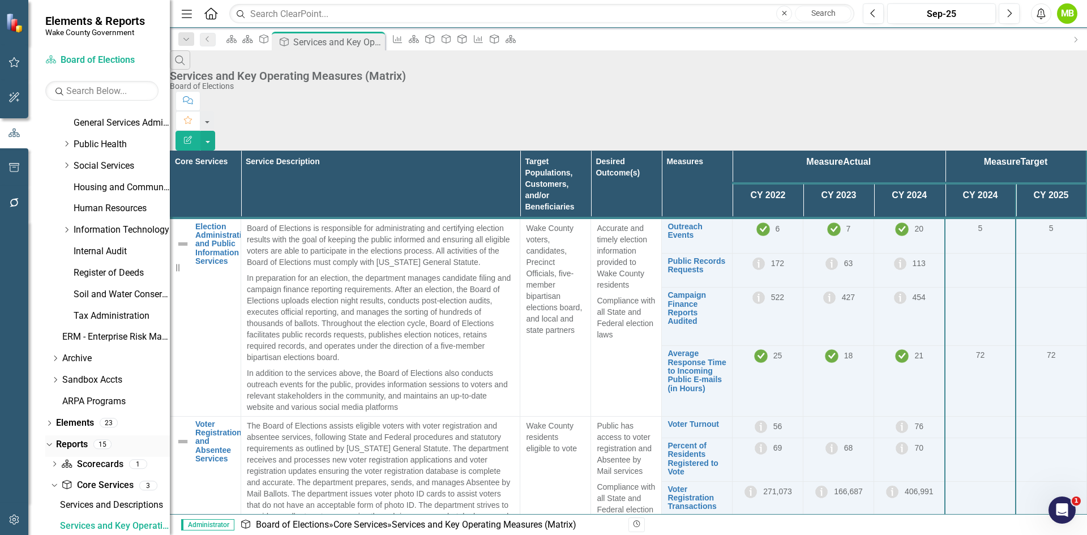
click at [96, 444] on div "15" at bounding box center [102, 444] width 18 height 10
click at [67, 445] on link "Reports" at bounding box center [72, 444] width 32 height 13
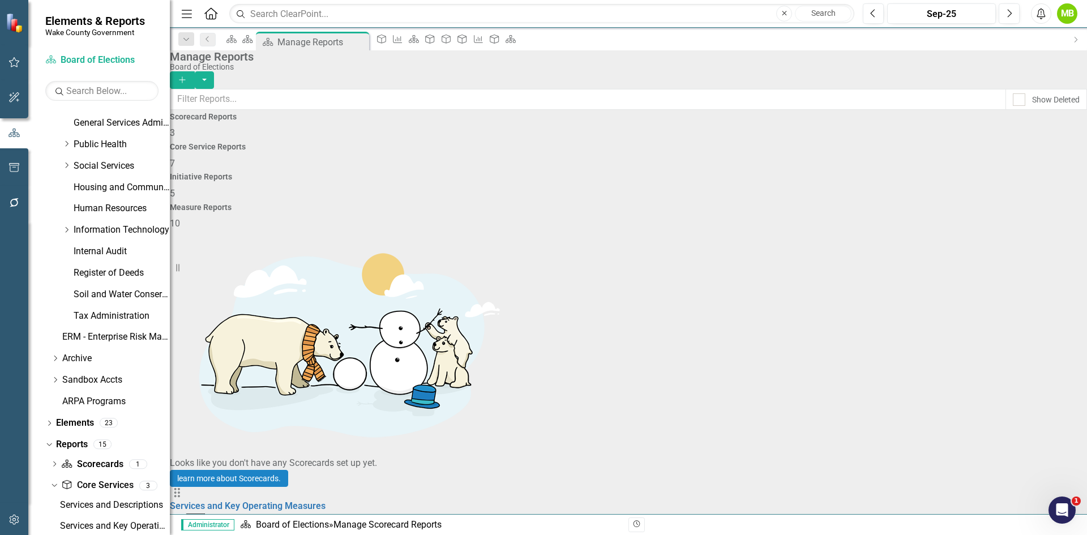
click at [495, 162] on div "Core Service Reports 7" at bounding box center [628, 156] width 917 height 27
drag, startPoint x: 610, startPoint y: 97, endPoint x: 607, endPoint y: 103, distance: 6.1
drag, startPoint x: 607, startPoint y: 103, endPoint x: 653, endPoint y: 38, distance: 78.8
click at [516, 38] on icon "Scorecard" at bounding box center [510, 39] width 11 height 9
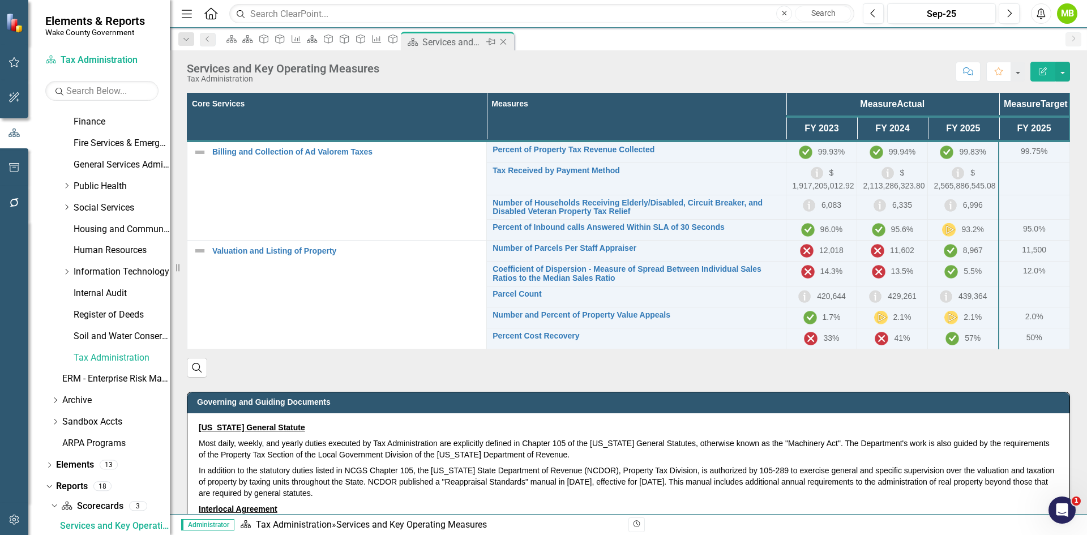
scroll to position [360, 0]
click at [509, 42] on icon "Close" at bounding box center [503, 41] width 11 height 9
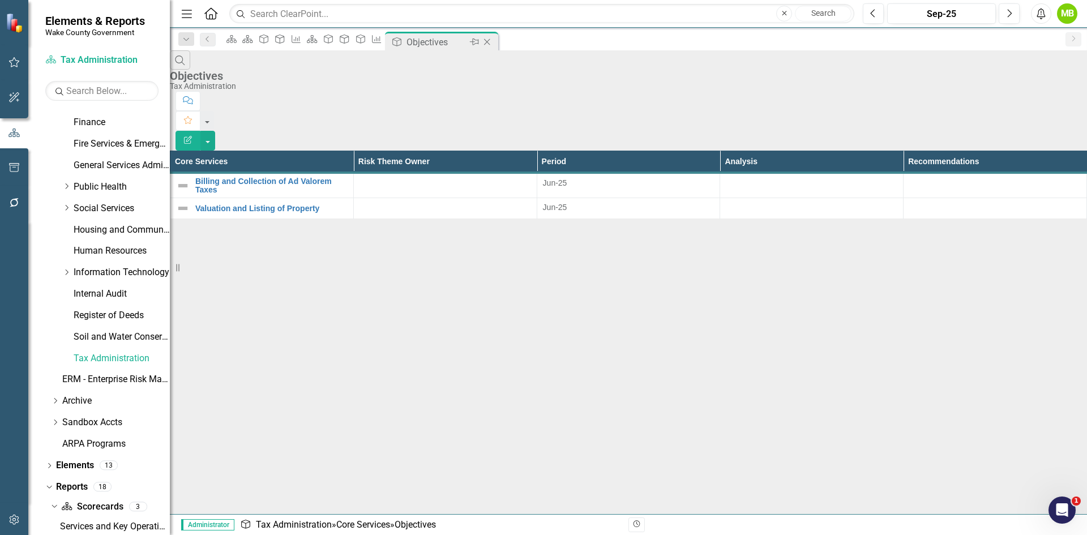
click at [493, 42] on icon "Close" at bounding box center [486, 41] width 11 height 9
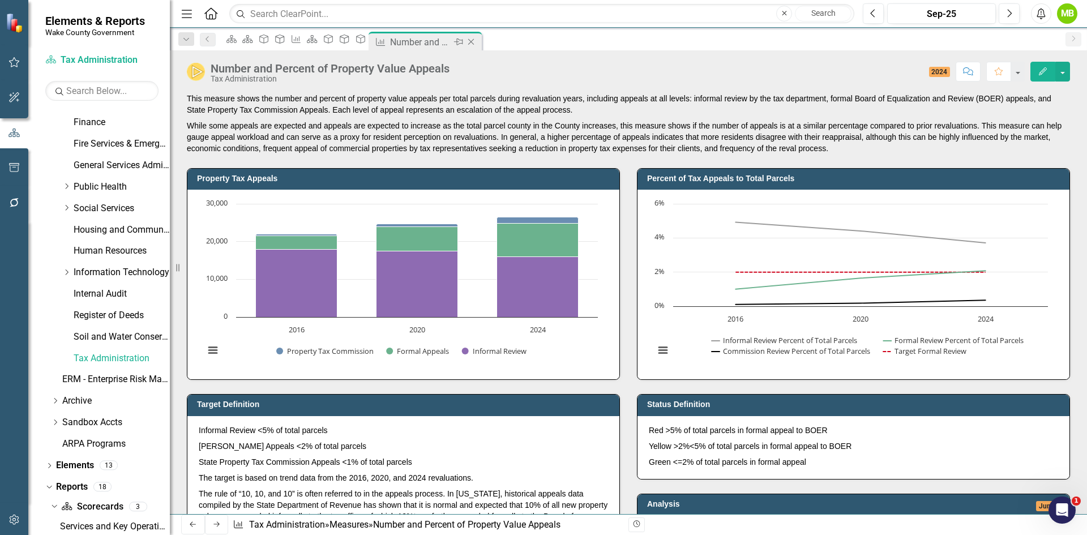
click at [477, 42] on icon "Close" at bounding box center [470, 41] width 11 height 9
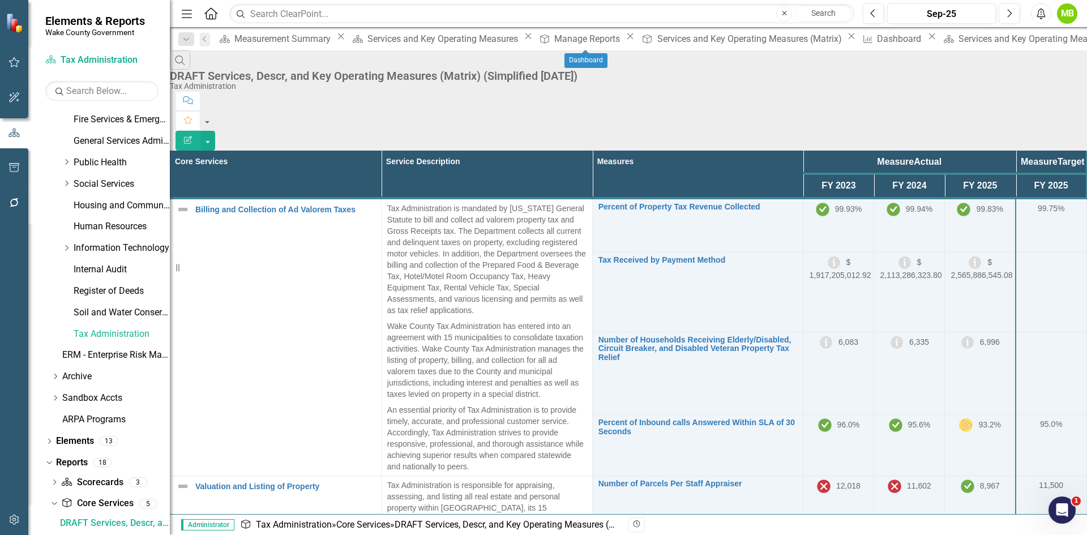
scroll to position [382, 0]
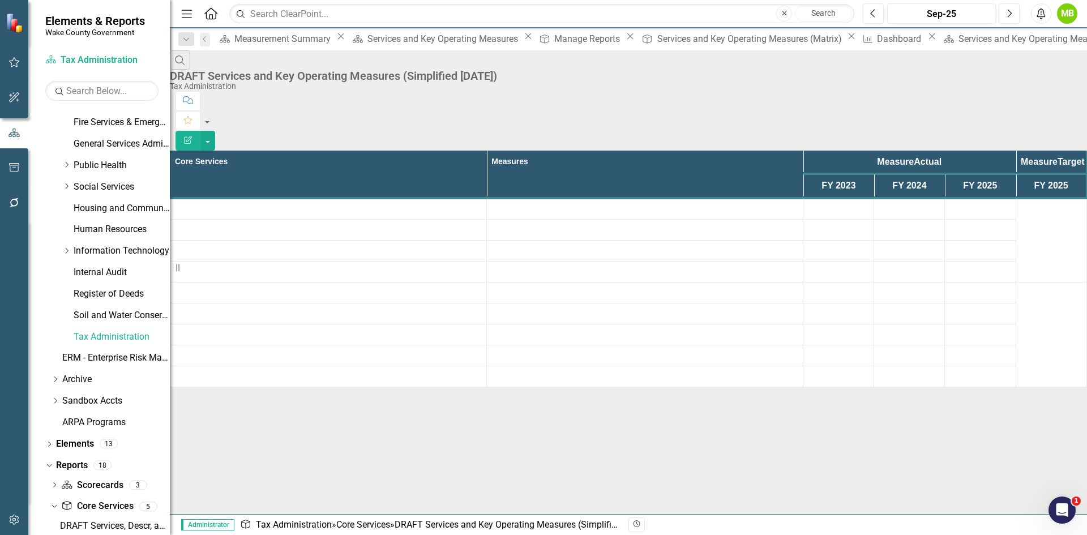
scroll to position [423, 0]
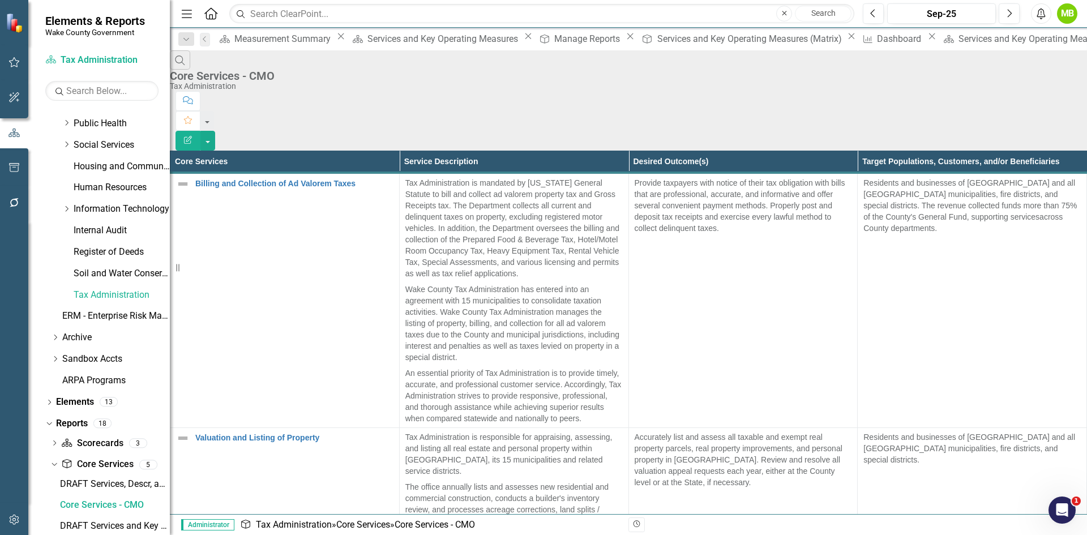
scroll to position [403, 0]
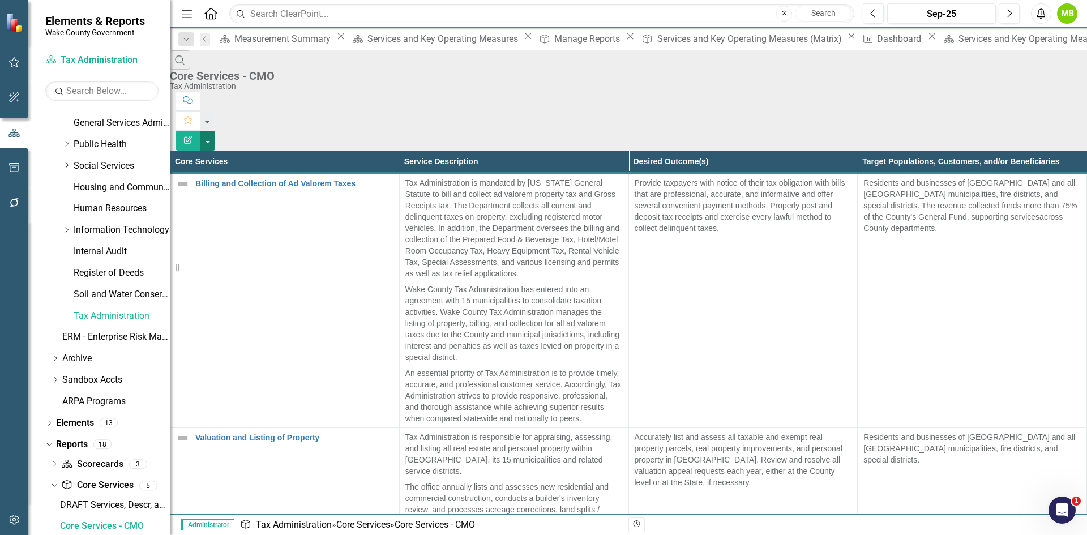
click at [215, 131] on button "button" at bounding box center [207, 141] width 15 height 20
click at [1041, 87] on link "Edit Report Edit Report" at bounding box center [1024, 92] width 89 height 21
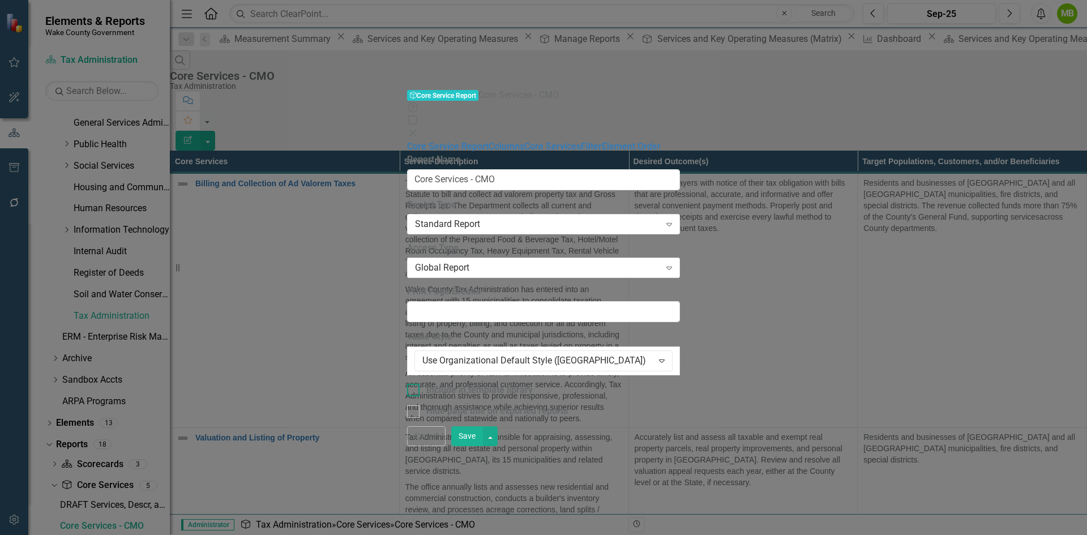
click at [407, 384] on div "Include in template library" at bounding box center [543, 390] width 273 height 13
click at [407, 384] on input "Include in template library" at bounding box center [410, 387] width 7 height 7
click at [524, 141] on link "Core Services" at bounding box center [552, 146] width 57 height 11
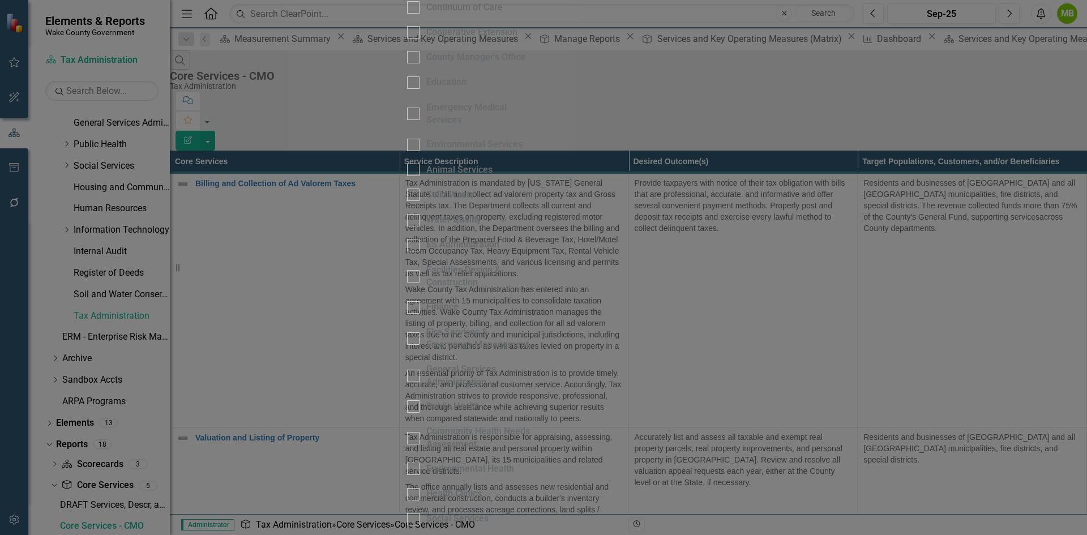
checkbox input "false"
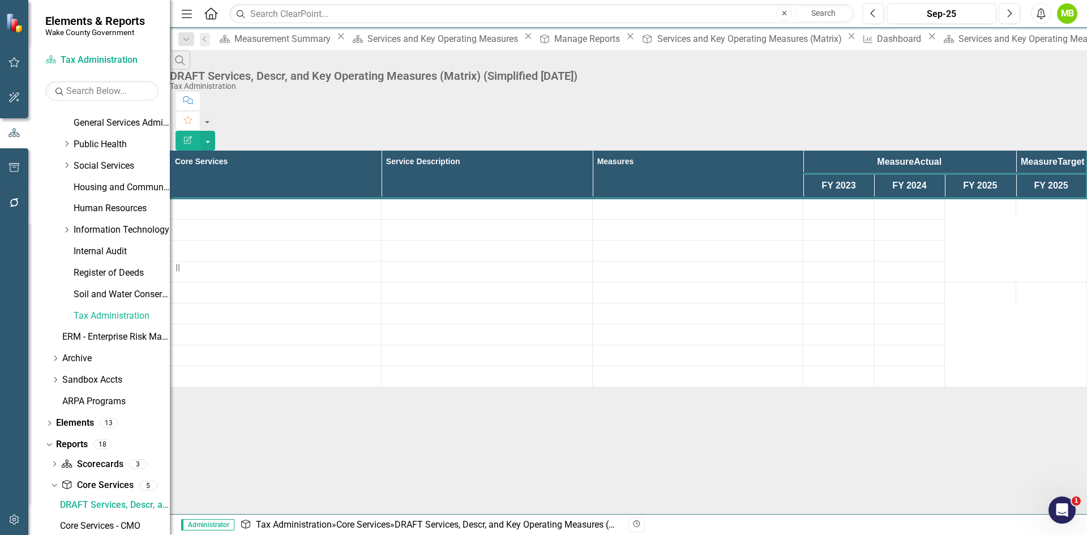
scroll to position [382, 0]
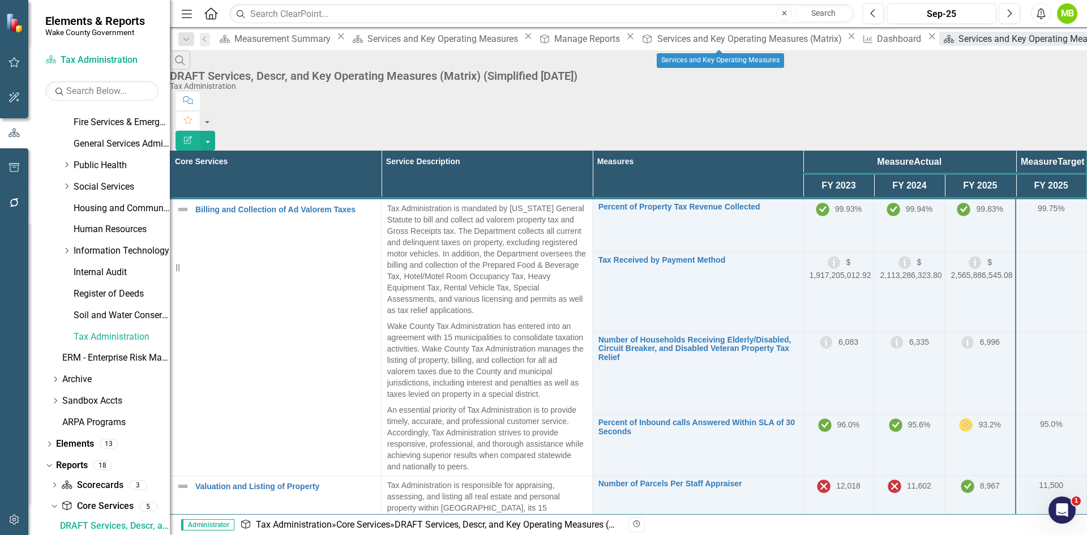
click at [958, 45] on div "Services and Key Operating Measures" at bounding box center [1034, 39] width 153 height 14
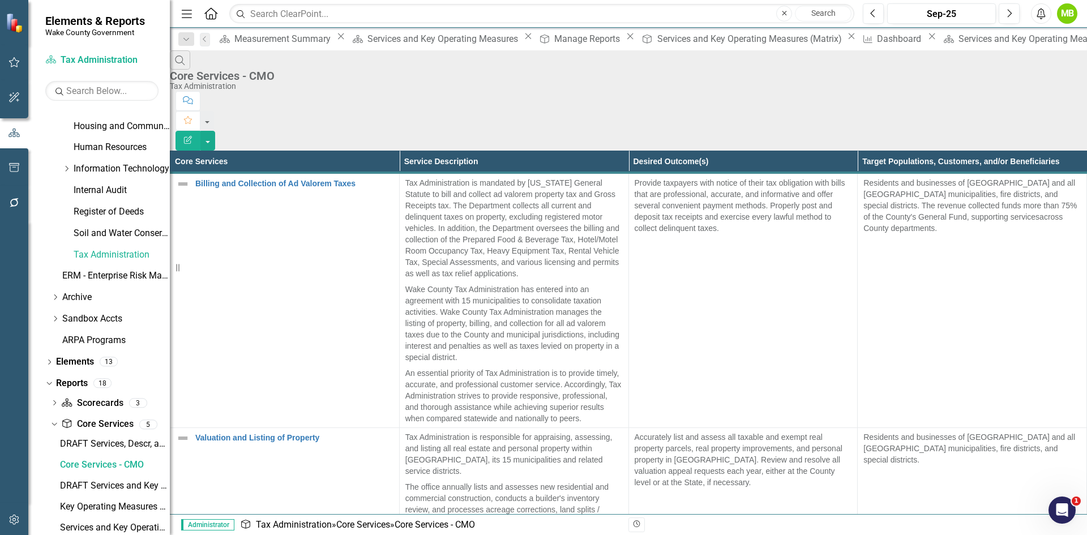
scroll to position [403, 0]
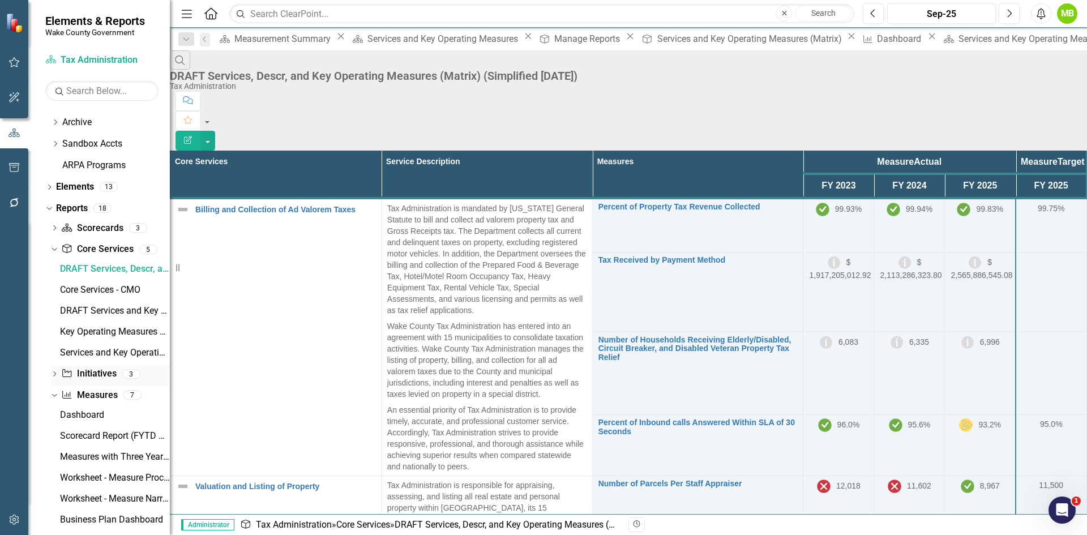
scroll to position [665, 0]
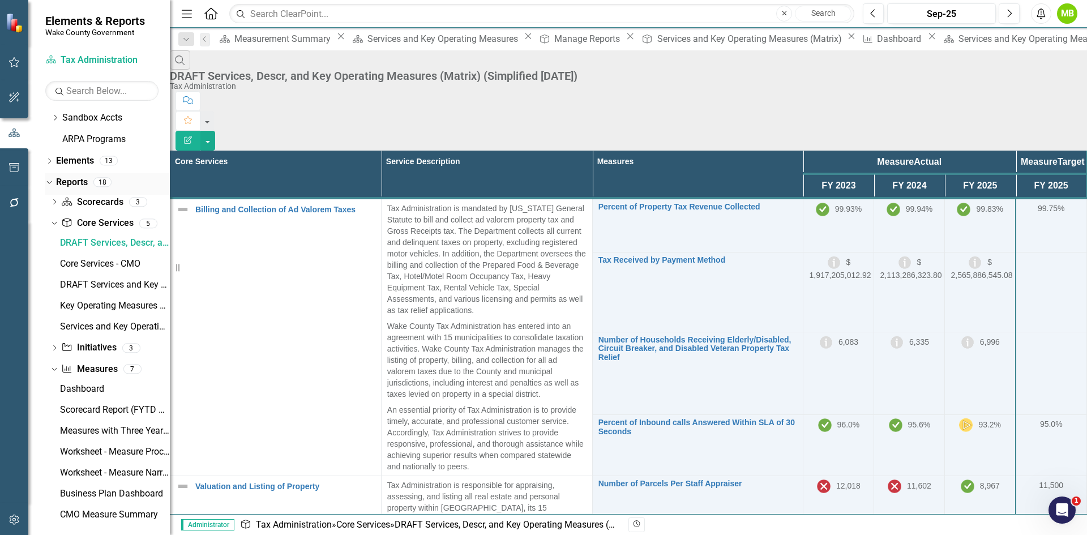
click at [79, 182] on link "Reports" at bounding box center [72, 182] width 32 height 13
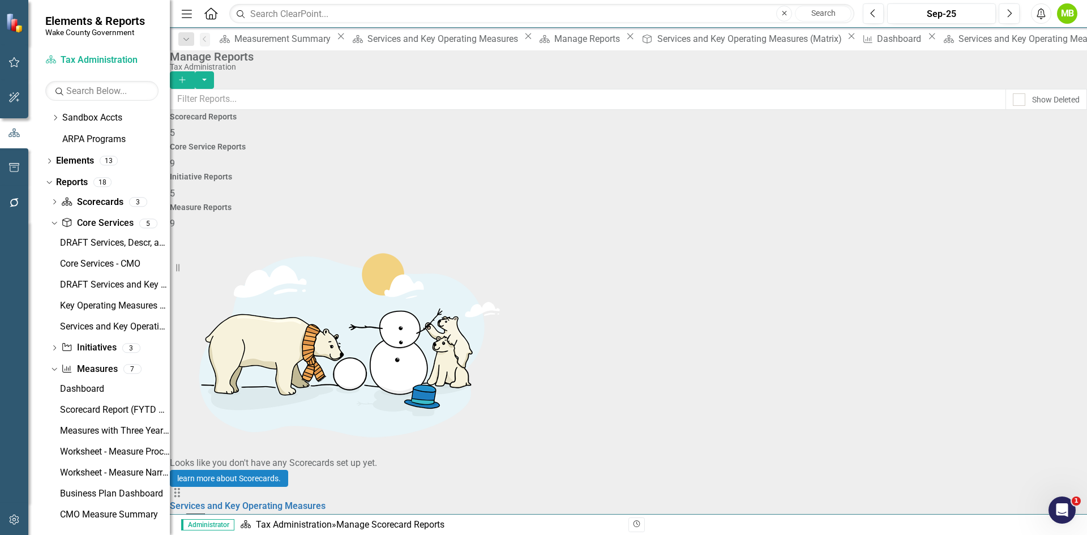
click at [925, 203] on div "Measure Reports 9" at bounding box center [628, 216] width 917 height 27
click at [797, 173] on div "Initiative Reports 5" at bounding box center [628, 186] width 917 height 27
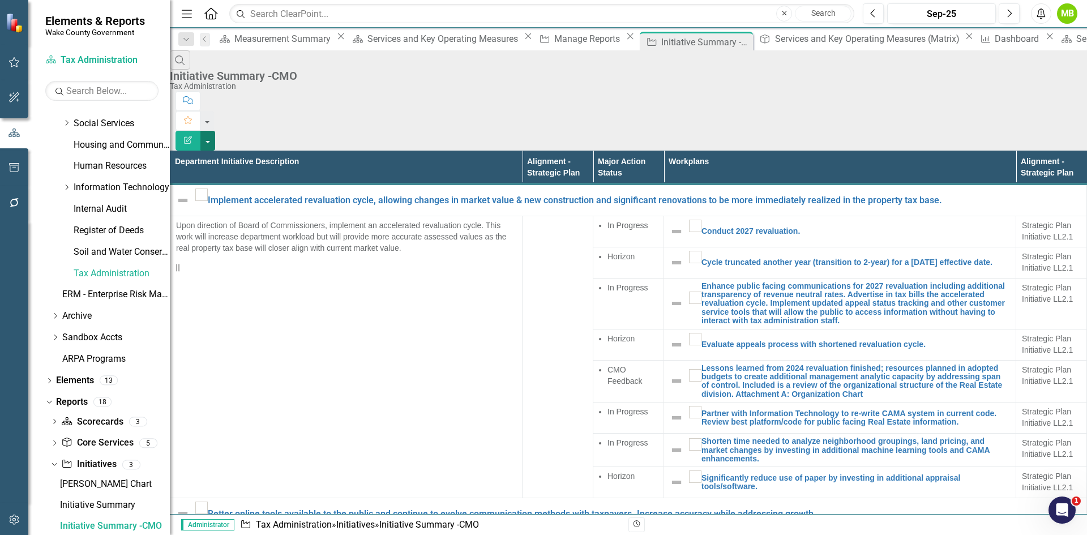
click at [215, 131] on button "button" at bounding box center [207, 141] width 15 height 20
click at [1048, 89] on link "Edit Report Edit Report" at bounding box center [1024, 92] width 89 height 21
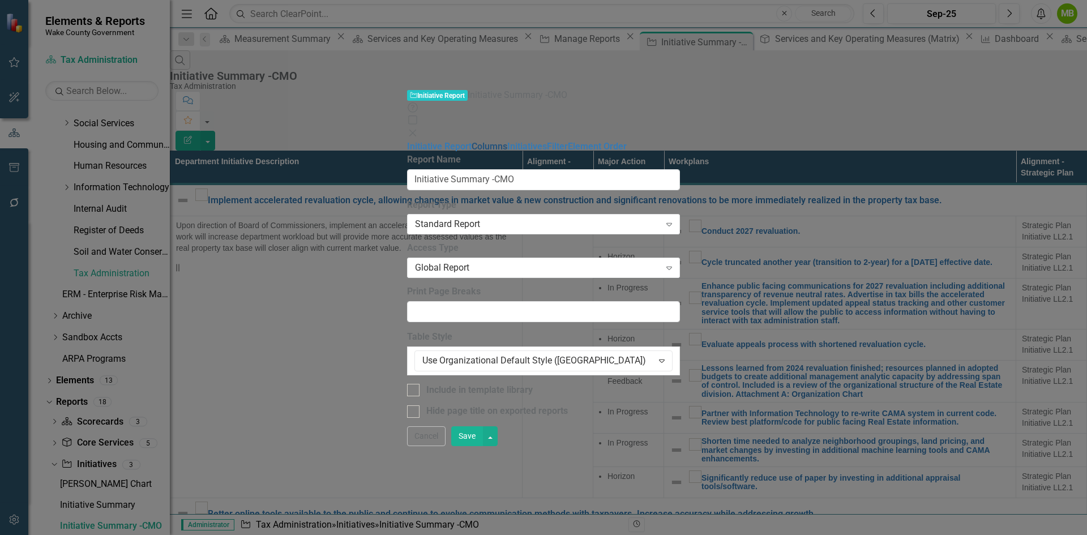
click at [472, 141] on link "Columns" at bounding box center [490, 146] width 36 height 11
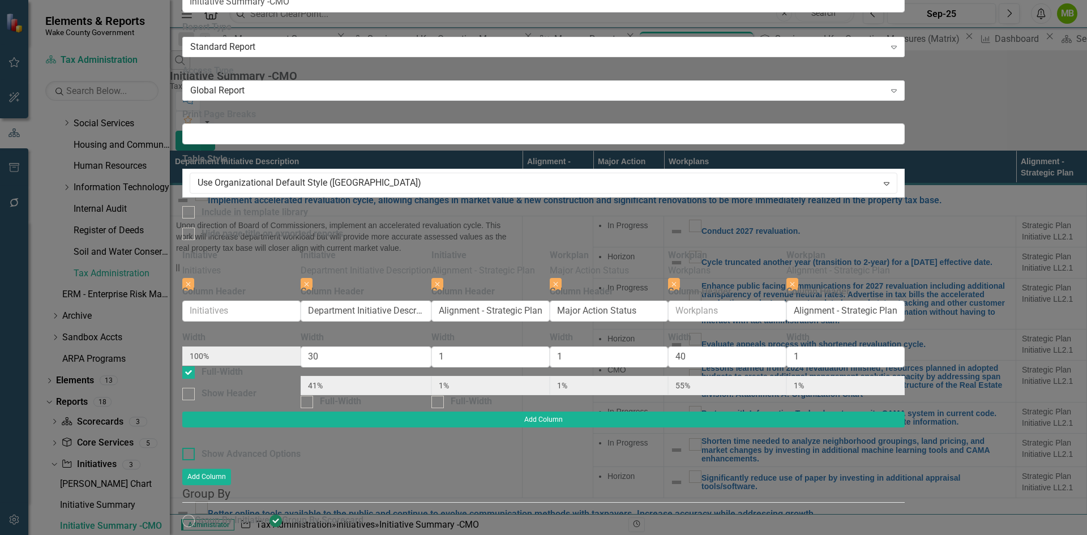
click at [301, 448] on div "Show Advanced Options" at bounding box center [251, 454] width 99 height 13
click at [190, 448] on input "Show Advanced Options" at bounding box center [185, 451] width 7 height 7
checkbox input "true"
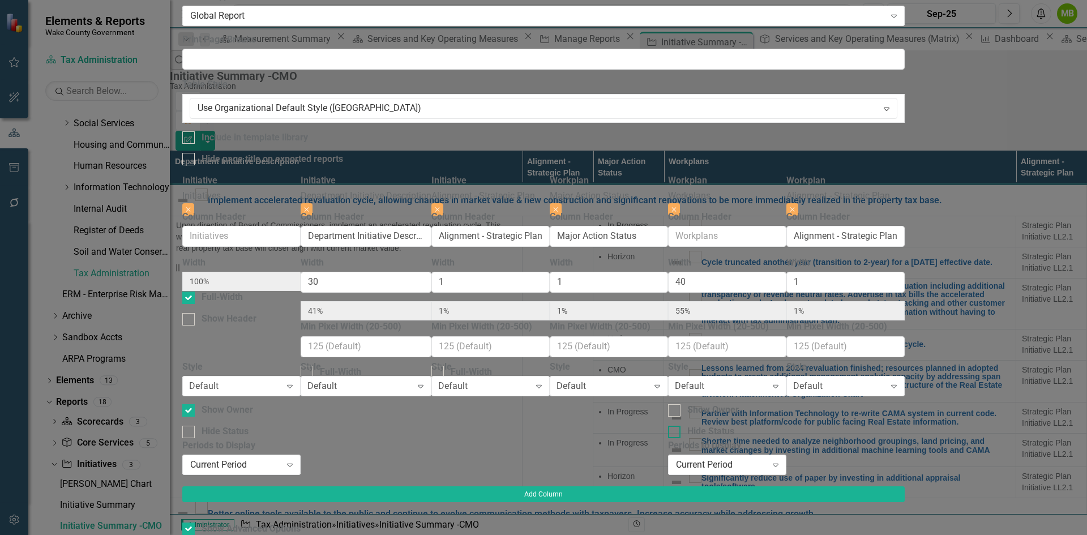
click at [680, 426] on div at bounding box center [674, 432] width 12 height 12
click at [675, 426] on input "Hide Status" at bounding box center [671, 429] width 7 height 7
checkbox input "true"
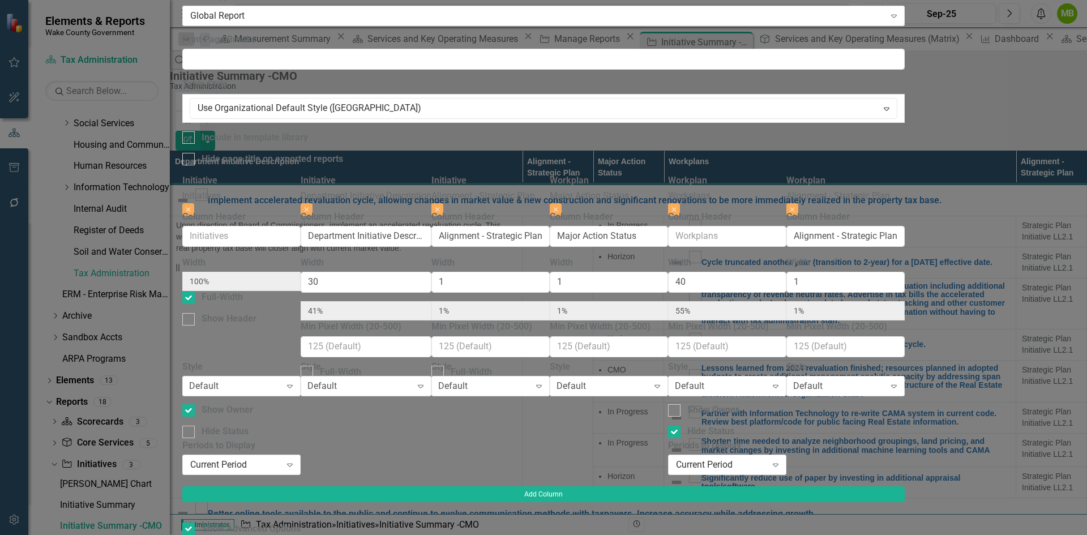
checkbox input "false"
radio input "false"
radio input "true"
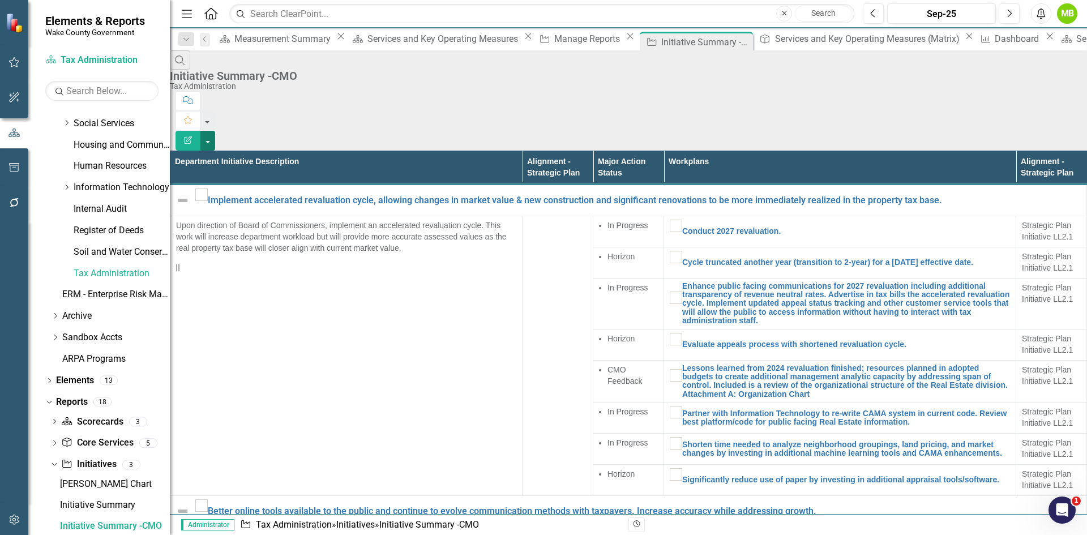
click at [215, 131] on button "button" at bounding box center [207, 141] width 15 height 20
click at [1047, 89] on link "Edit Report Edit Report" at bounding box center [1024, 92] width 89 height 21
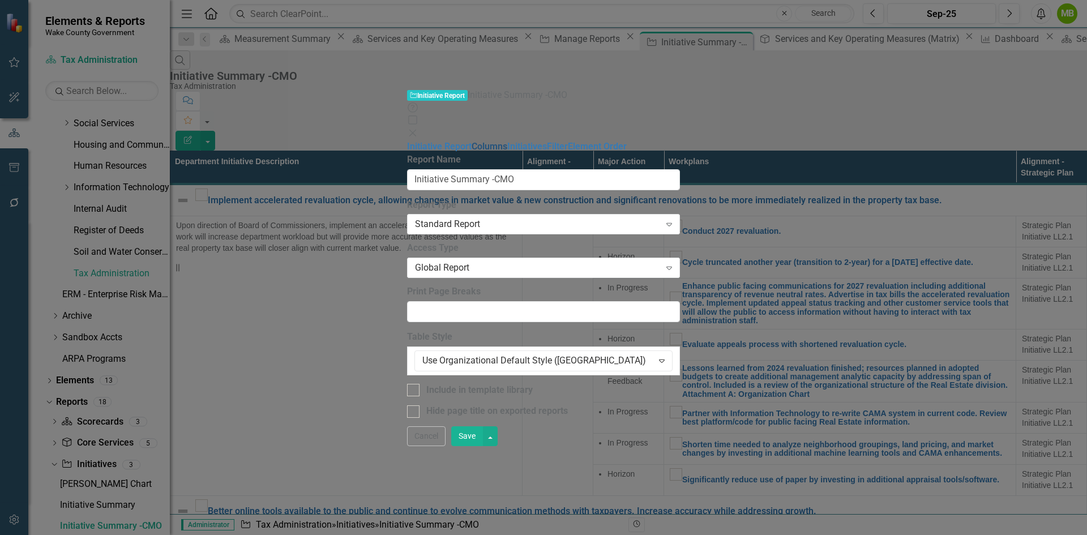
click at [472, 141] on link "Columns" at bounding box center [490, 146] width 36 height 11
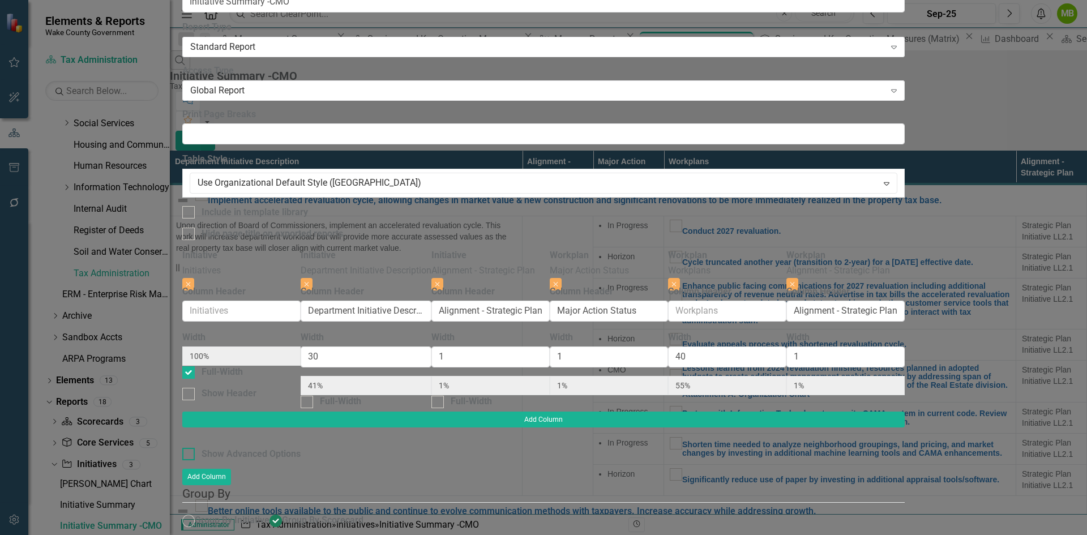
click at [195, 448] on div at bounding box center [188, 454] width 12 height 12
click at [190, 448] on input "Show Advanced Options" at bounding box center [185, 451] width 7 height 7
checkbox input "true"
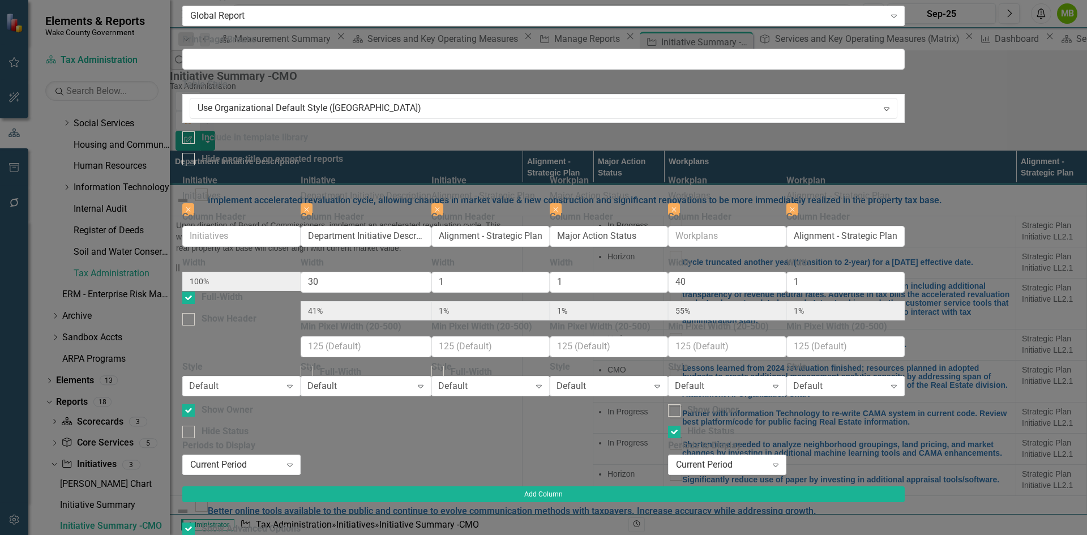
checkbox input "true"
checkbox input "false"
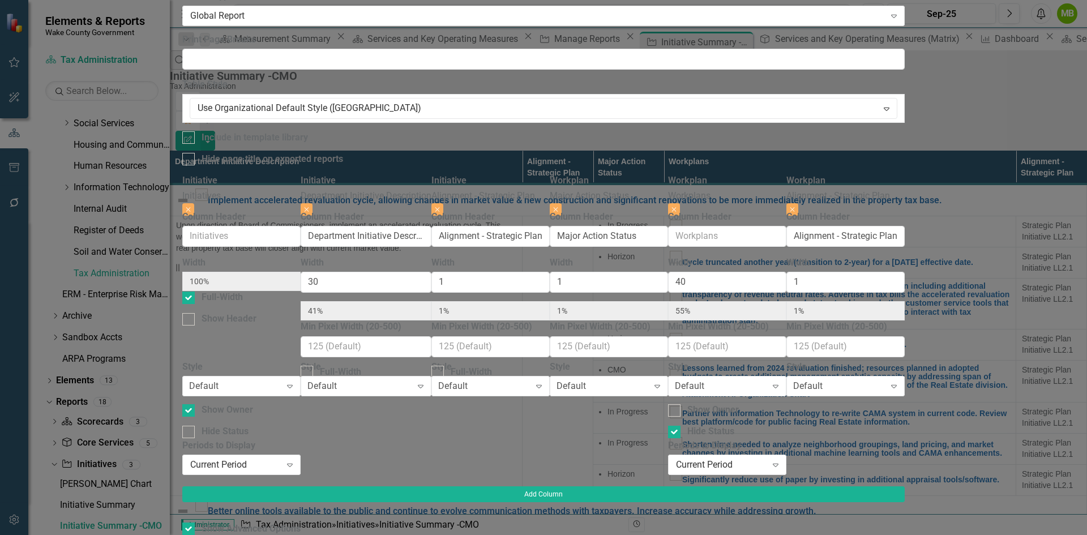
radio input "false"
checkbox input "false"
radio input "true"
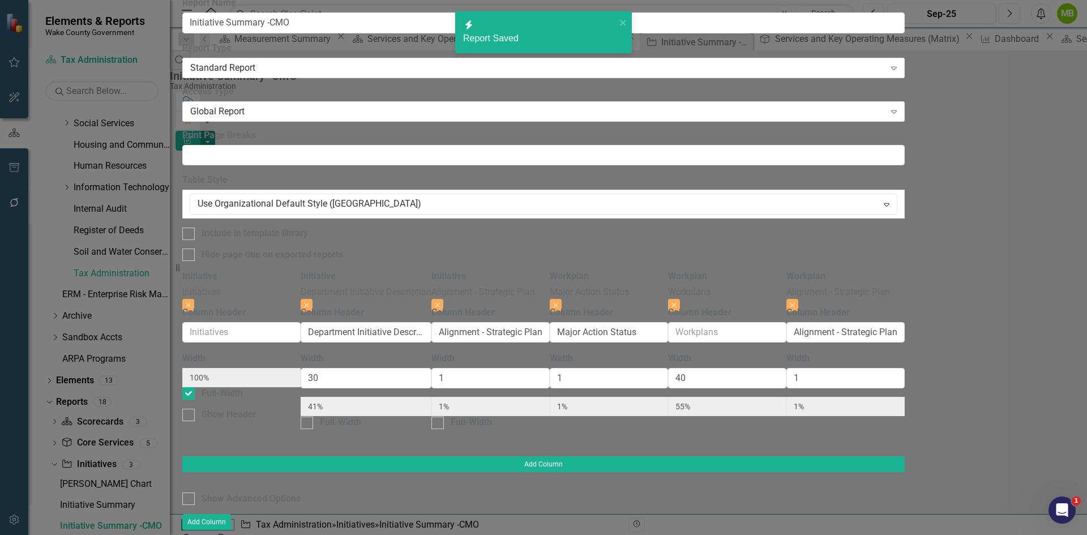
scroll to position [0, 0]
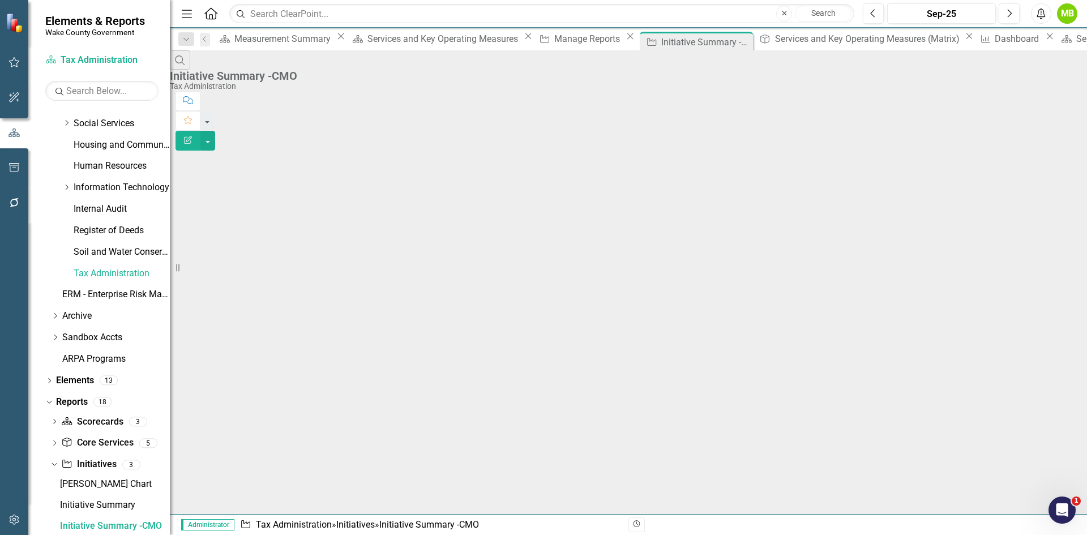
drag, startPoint x: 971, startPoint y: 91, endPoint x: 984, endPoint y: 102, distance: 17.2
drag, startPoint x: 984, startPoint y: 102, endPoint x: 1064, endPoint y: 75, distance: 85.0
click at [215, 131] on button "button" at bounding box center [207, 141] width 15 height 20
click at [1043, 91] on link "Edit Report Edit Report" at bounding box center [1024, 92] width 89 height 21
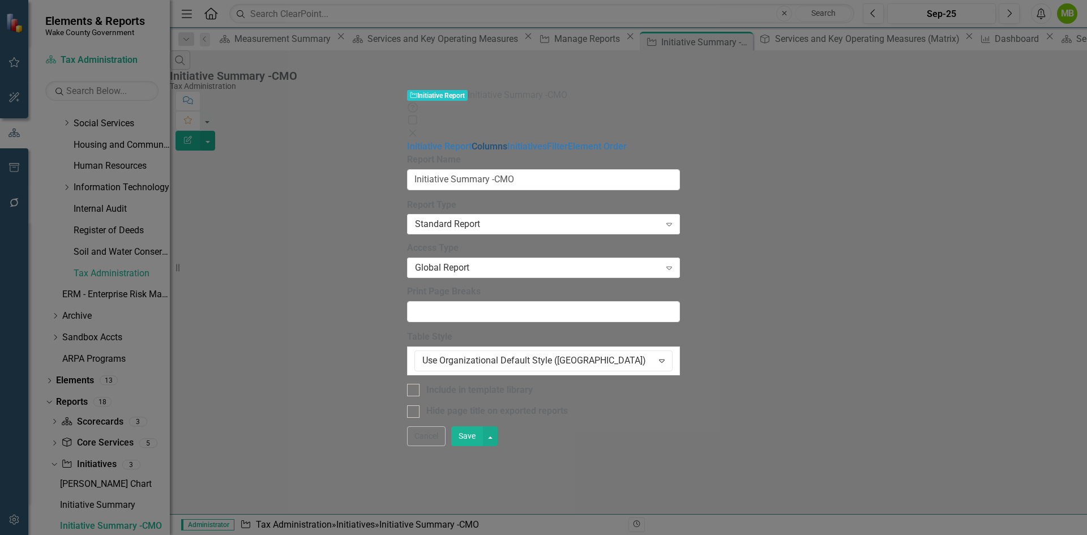
click at [472, 141] on link "Columns" at bounding box center [490, 146] width 36 height 11
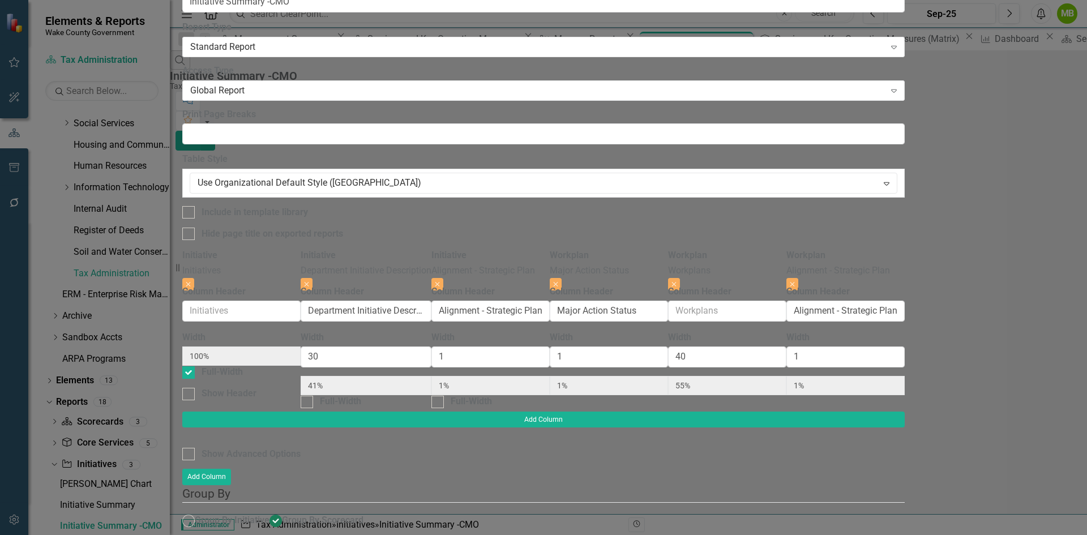
checkbox input "false"
click at [301, 448] on div "Show Advanced Options" at bounding box center [251, 454] width 99 height 13
click at [190, 448] on input "Show Advanced Options" at bounding box center [185, 451] width 7 height 7
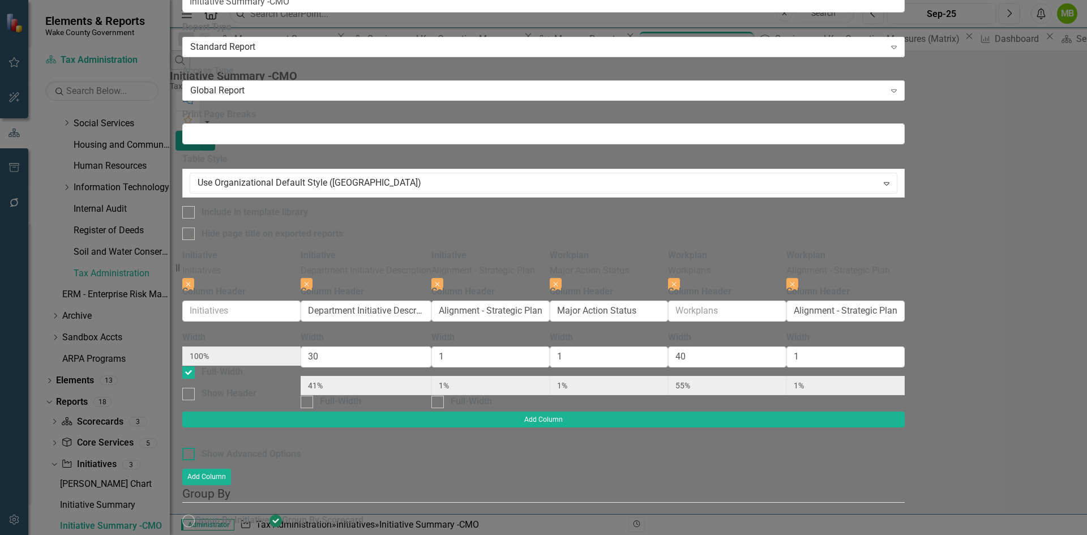
checkbox input "true"
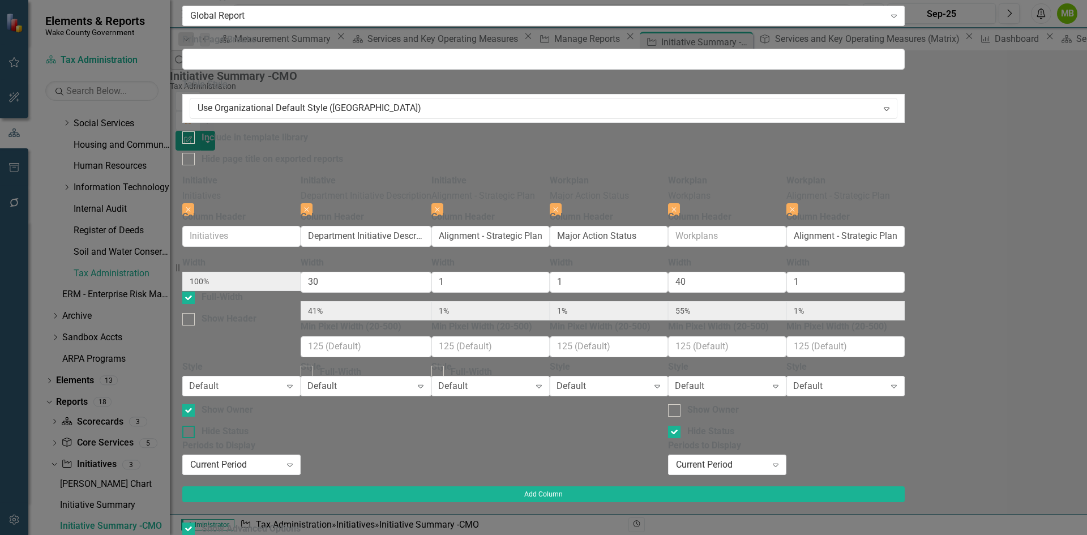
click at [190, 426] on input "Hide Status" at bounding box center [185, 429] width 7 height 7
checkbox input "true"
click at [195, 404] on div at bounding box center [188, 410] width 12 height 12
click at [190, 404] on input "Show Owner" at bounding box center [185, 407] width 7 height 7
checkbox input "false"
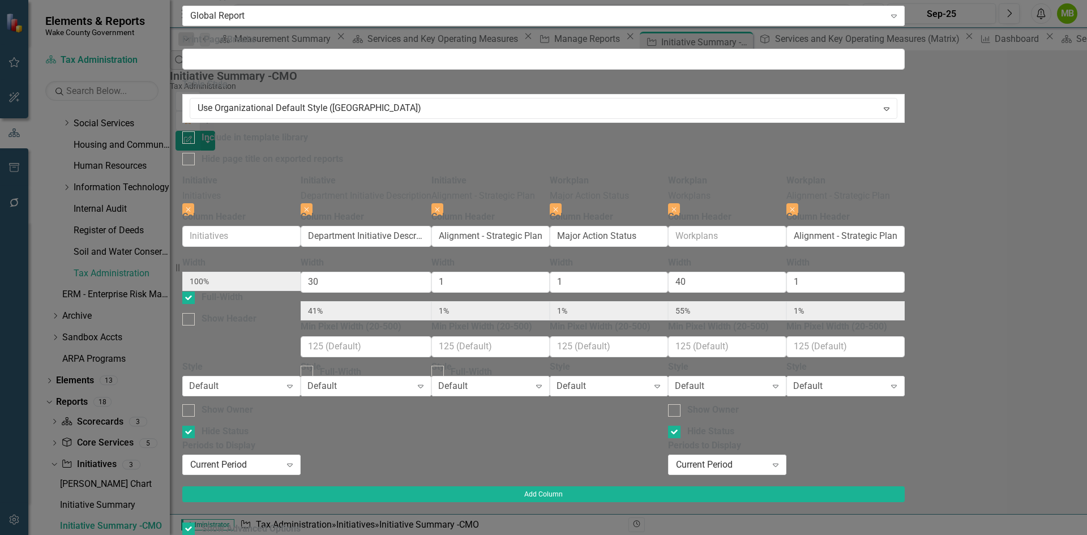
scroll to position [14, 0]
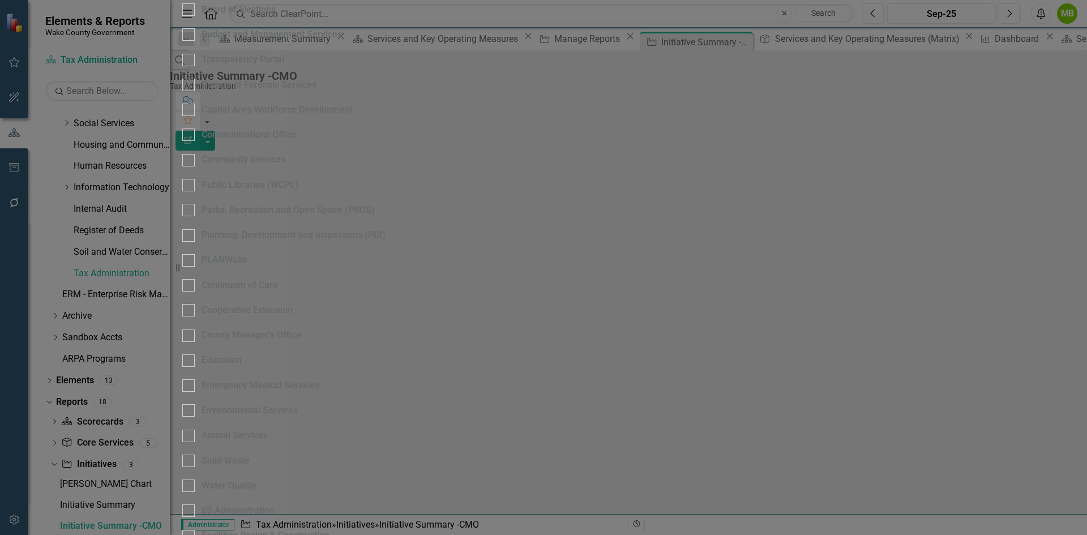
radio input "true"
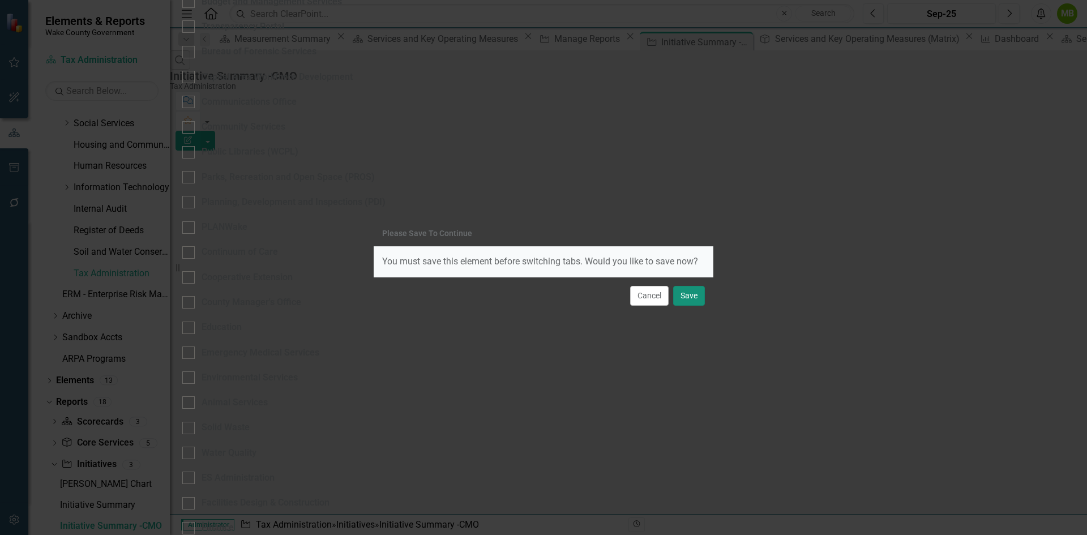
click at [686, 296] on button "Save" at bounding box center [689, 296] width 32 height 20
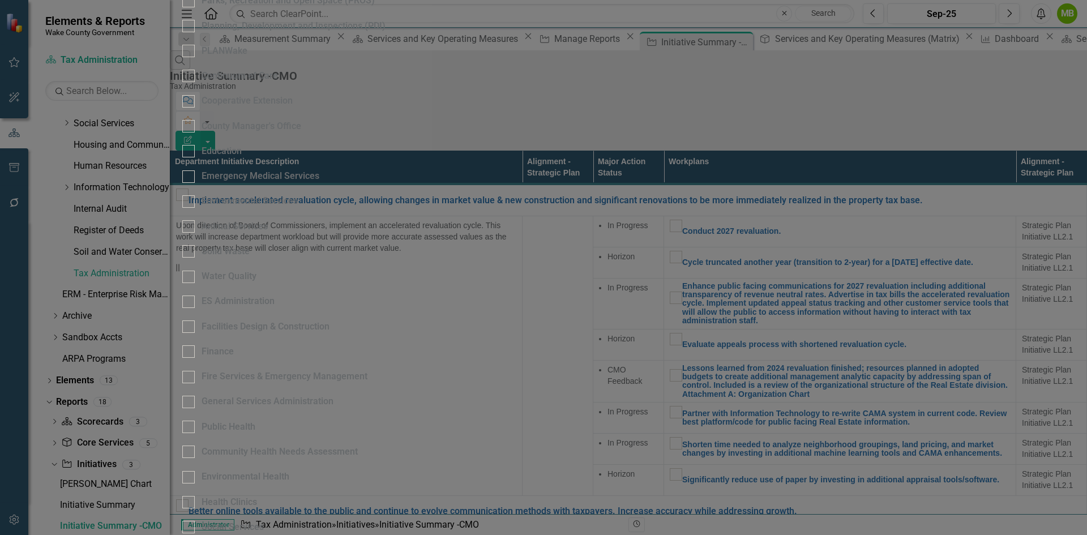
checkbox input "false"
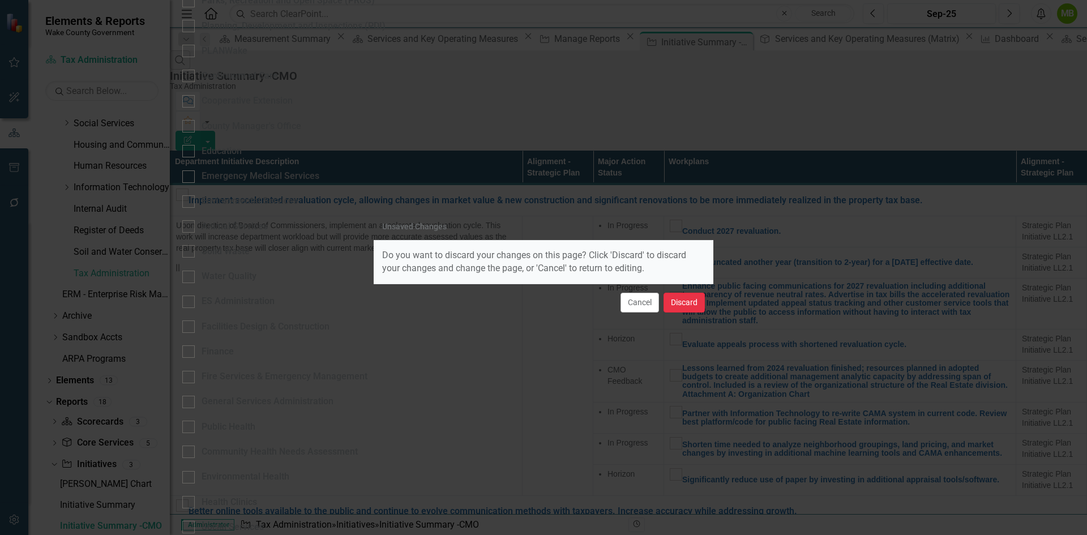
click at [665, 303] on button "Discard" at bounding box center [684, 303] width 41 height 20
